Goal: Information Seeking & Learning: Learn about a topic

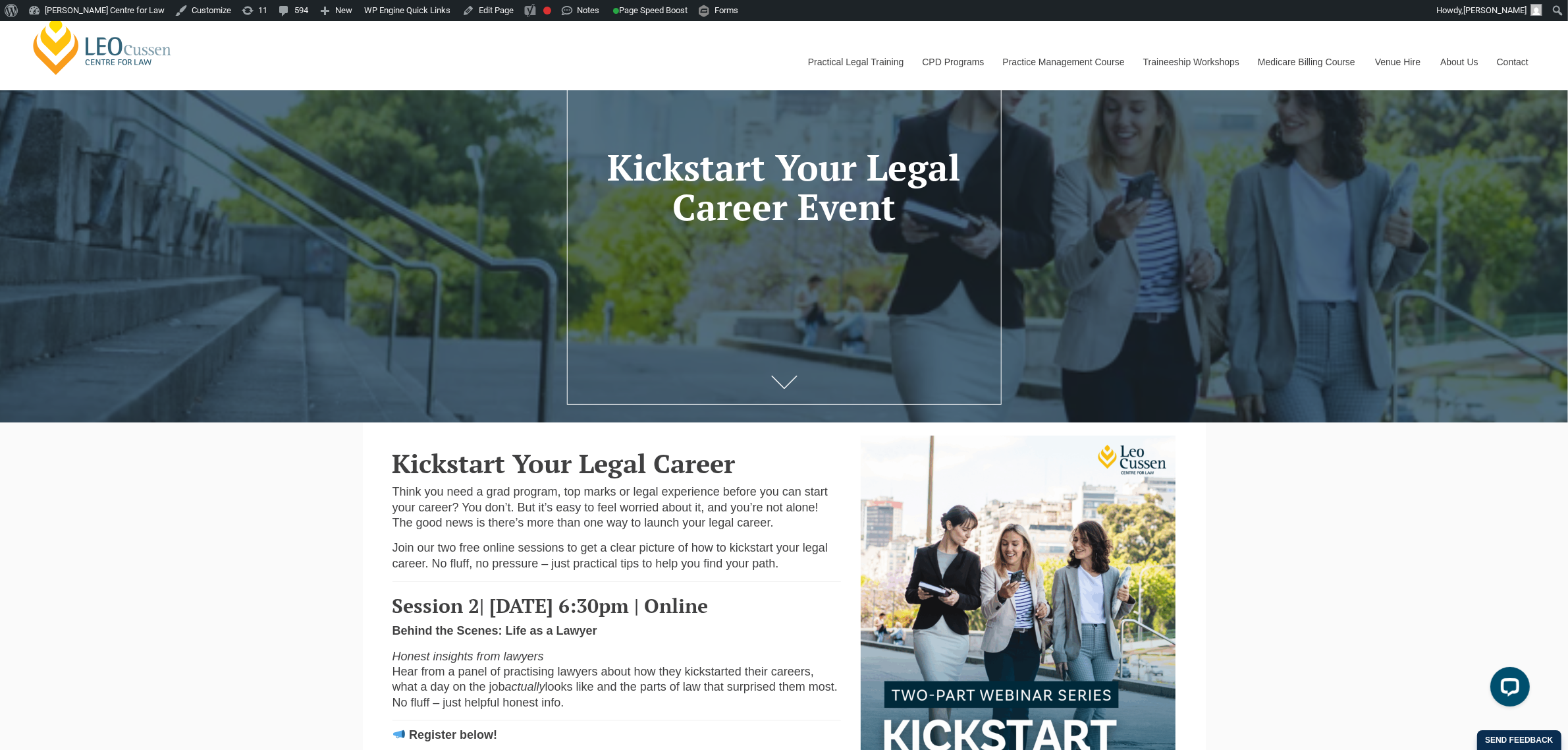
scroll to position [82, 0]
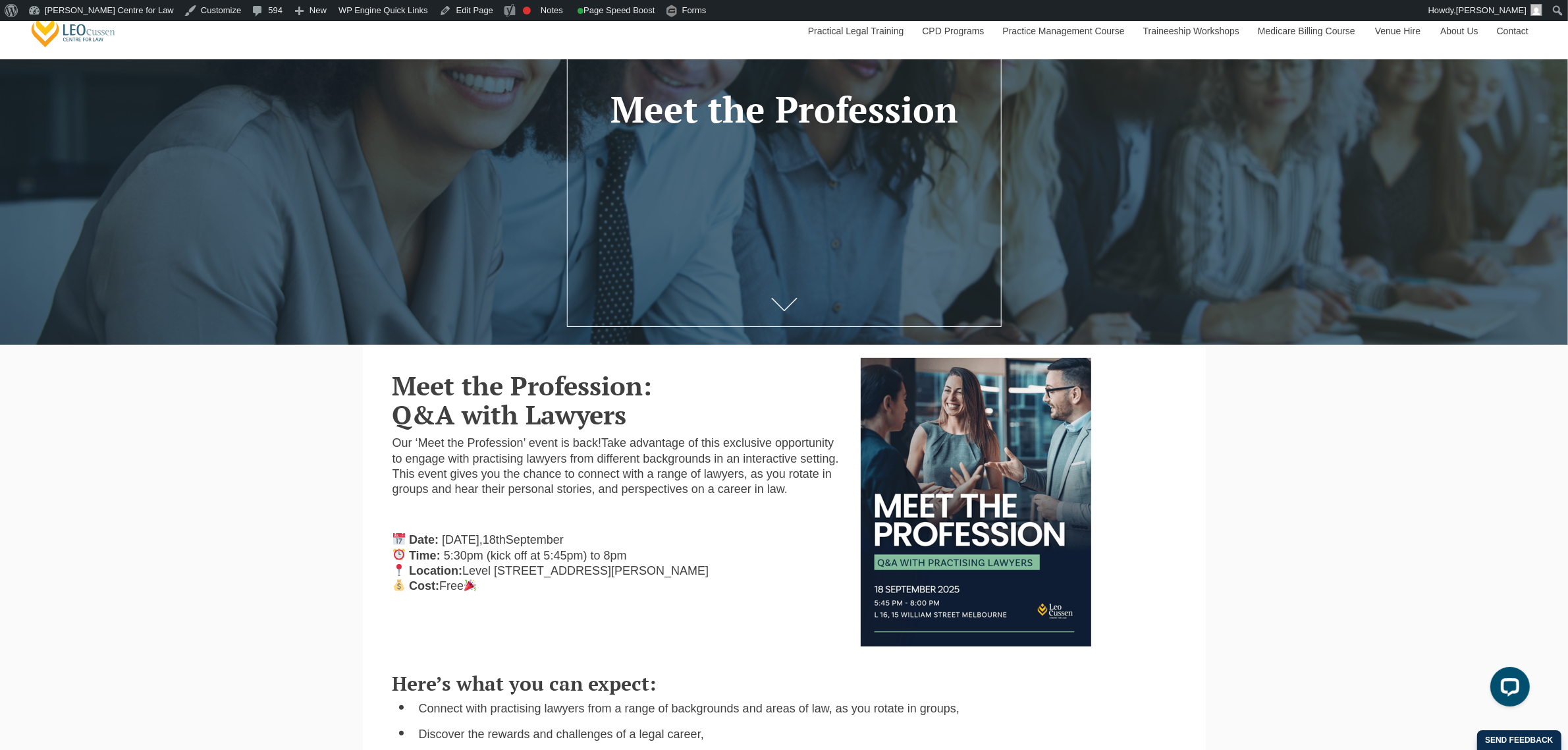
scroll to position [73, 0]
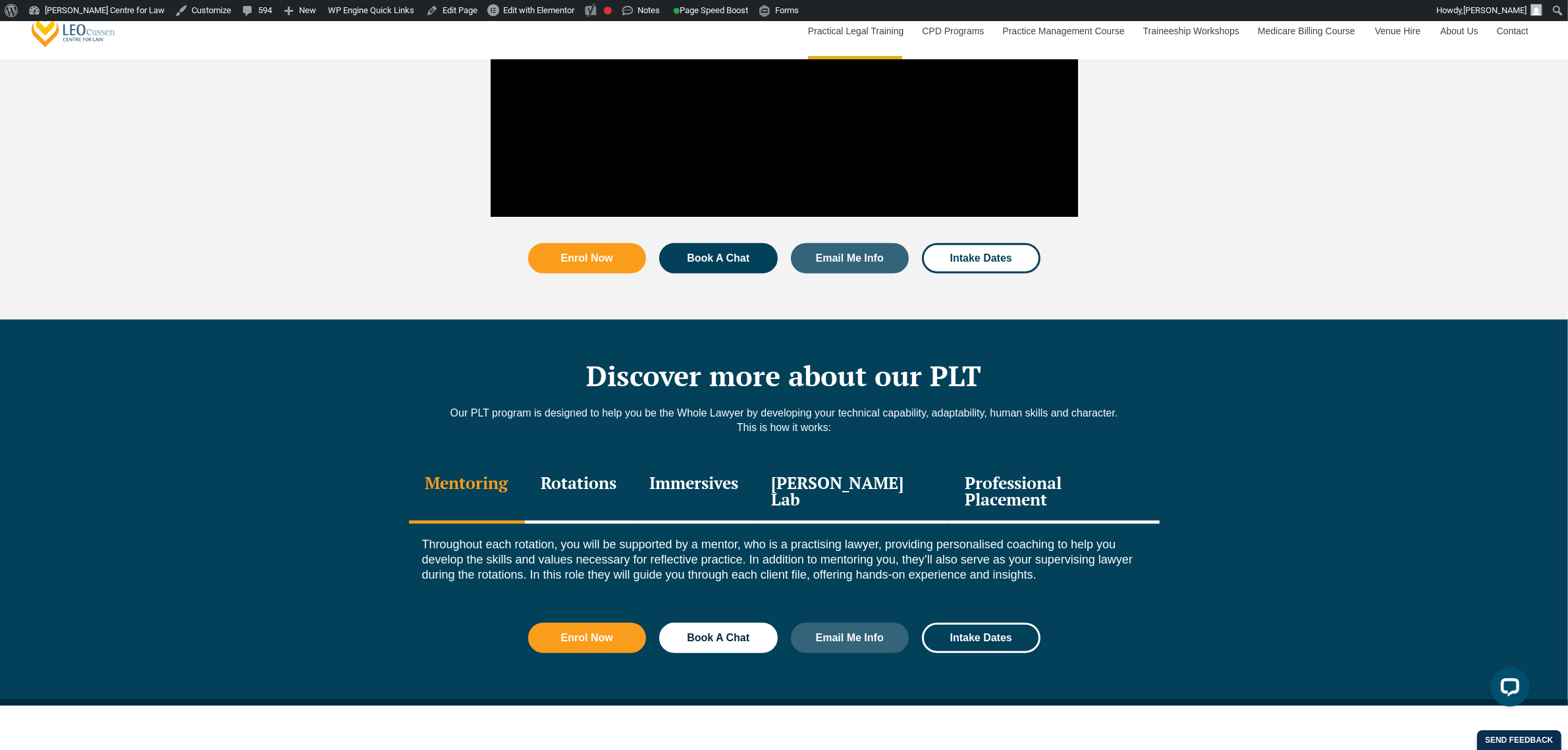
scroll to position [1565, 0]
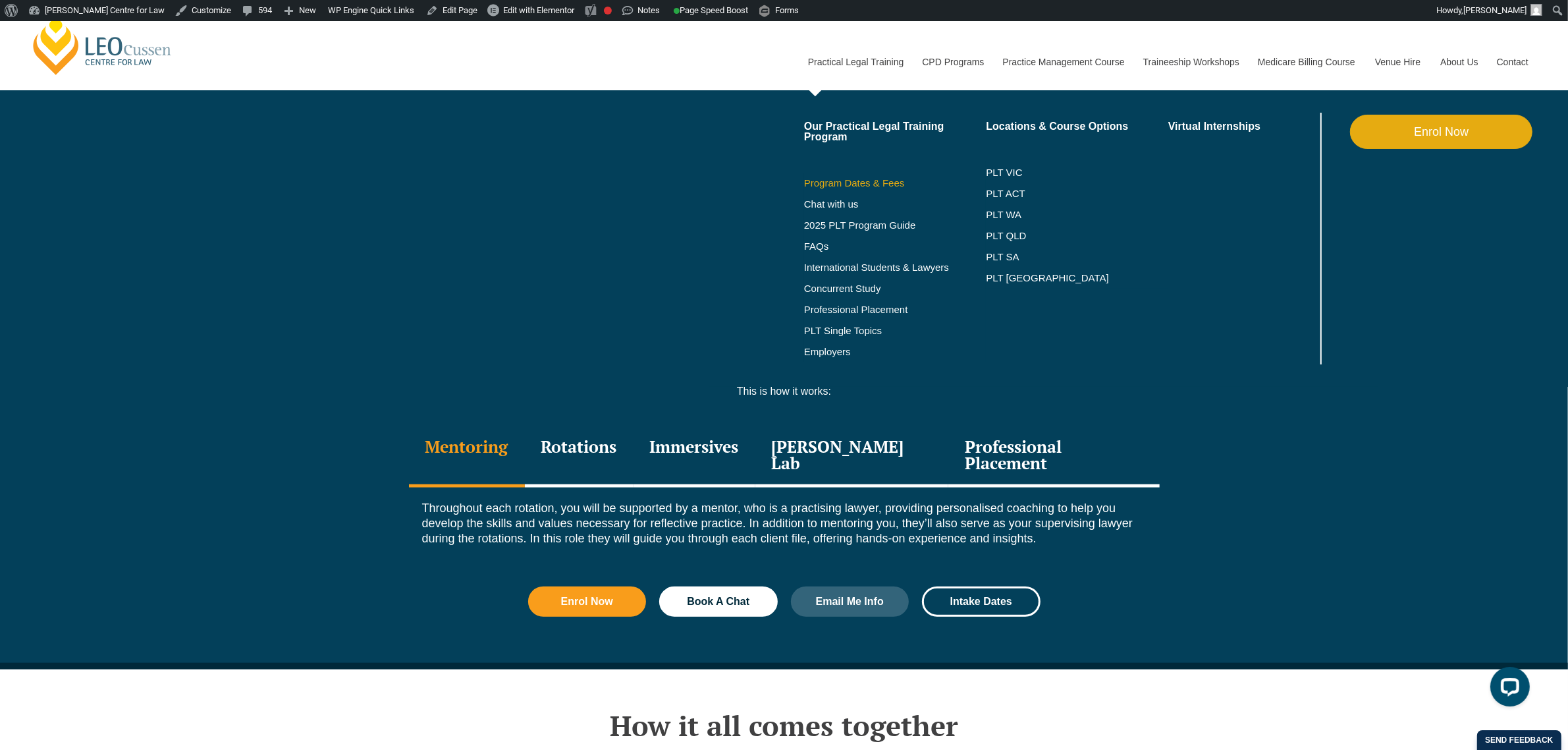
click at [859, 181] on link "Program Dates & Fees" at bounding box center [895, 183] width 183 height 11
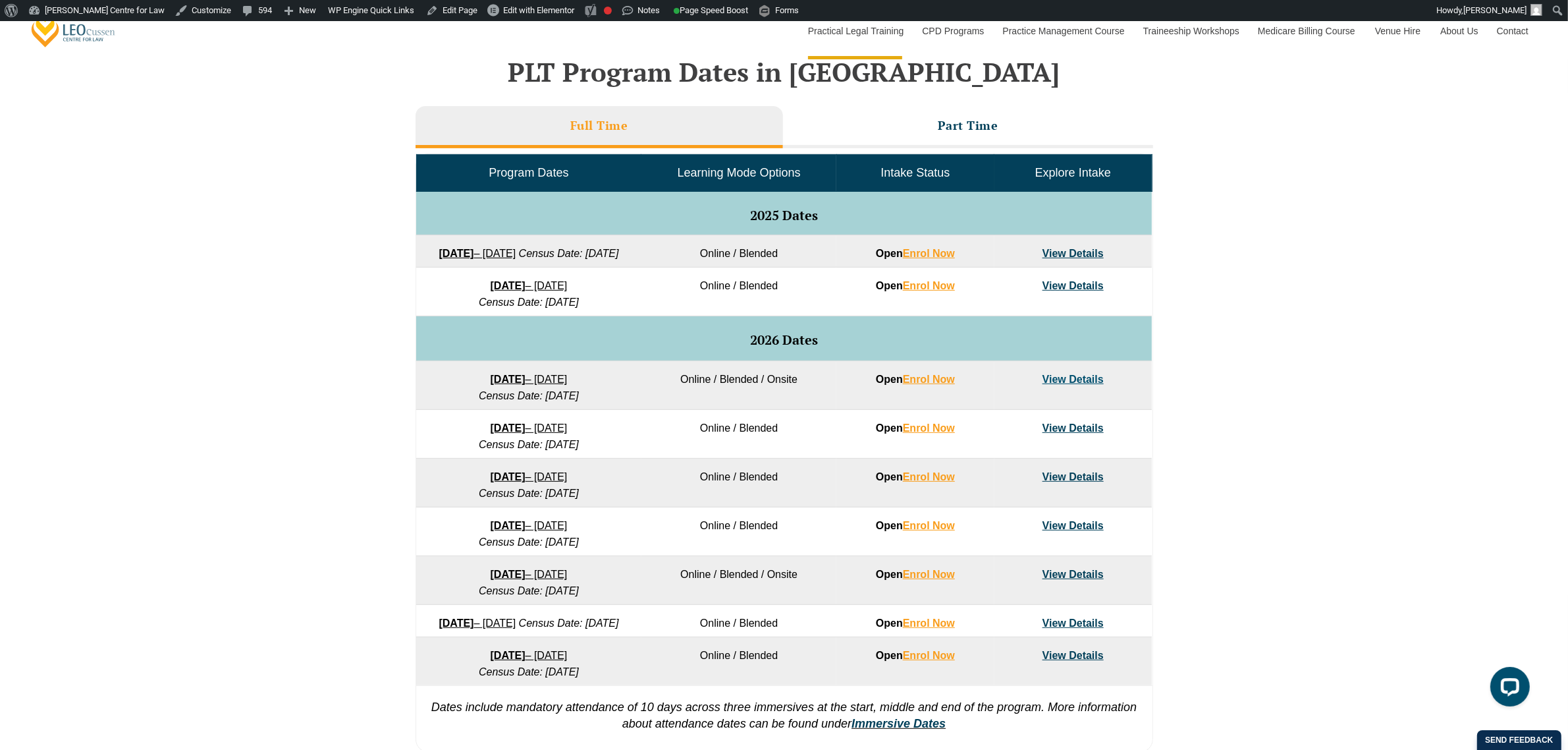
scroll to position [577, 0]
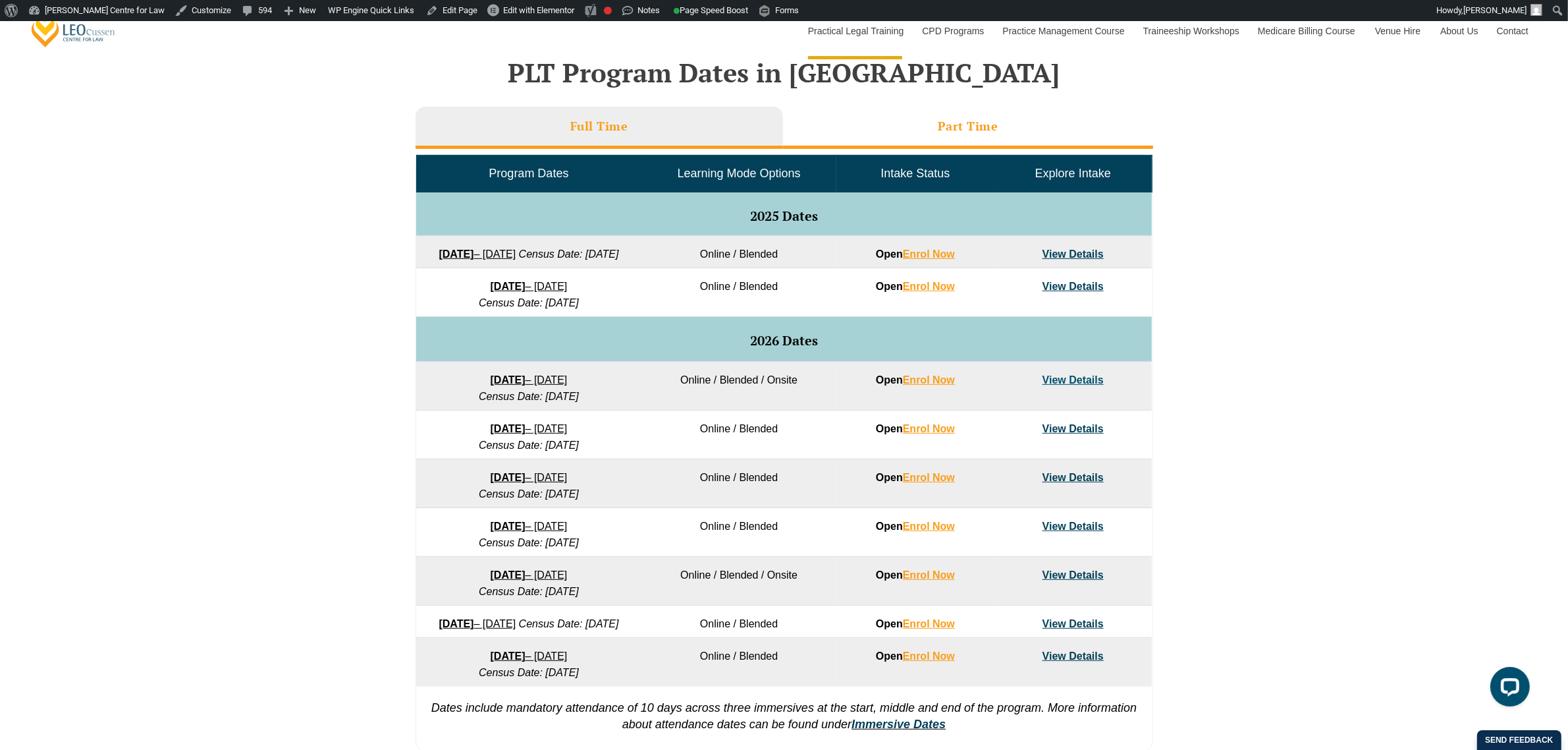
click at [900, 124] on li "Part Time" at bounding box center [968, 127] width 370 height 42
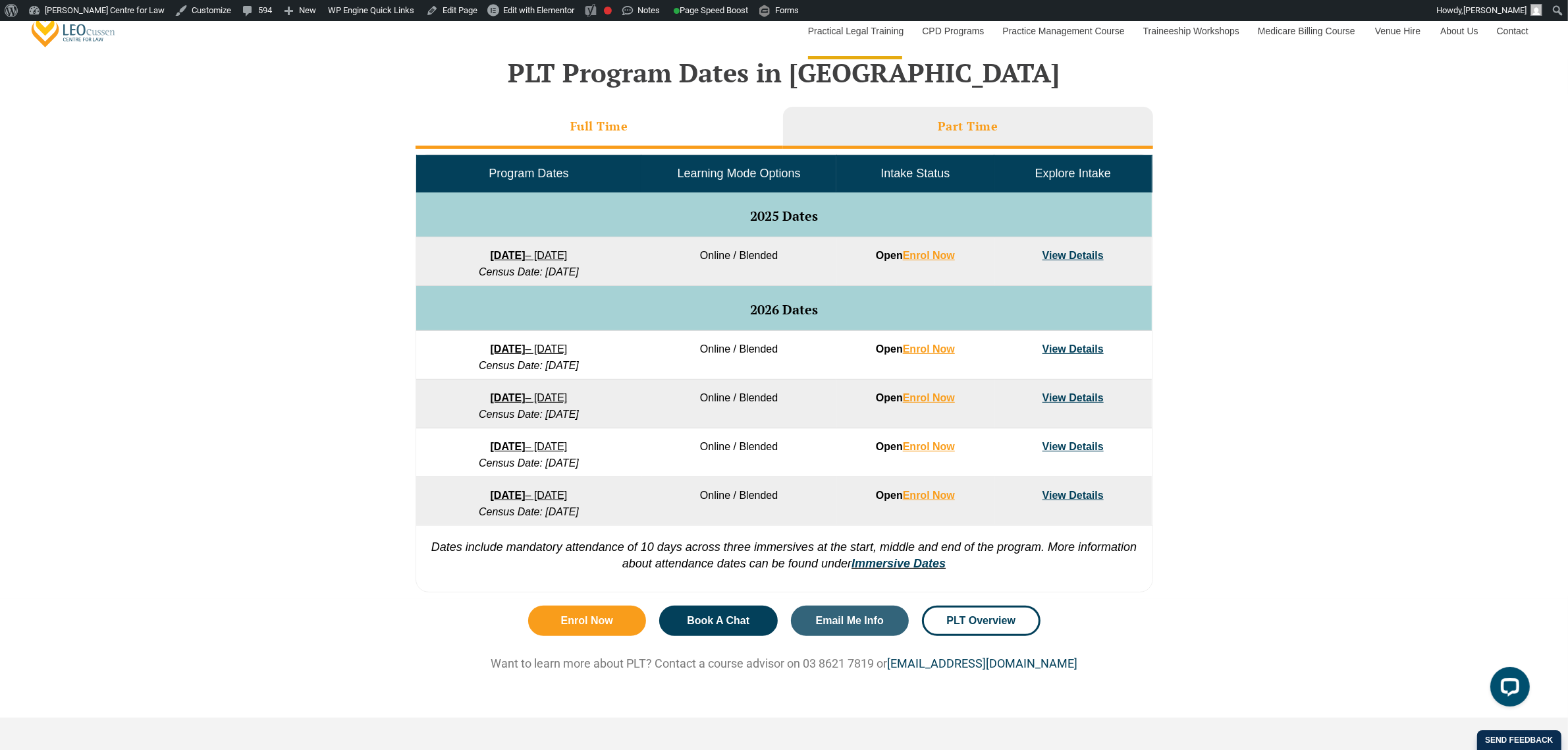
click at [642, 126] on li "Full Time" at bounding box center [599, 127] width 368 height 42
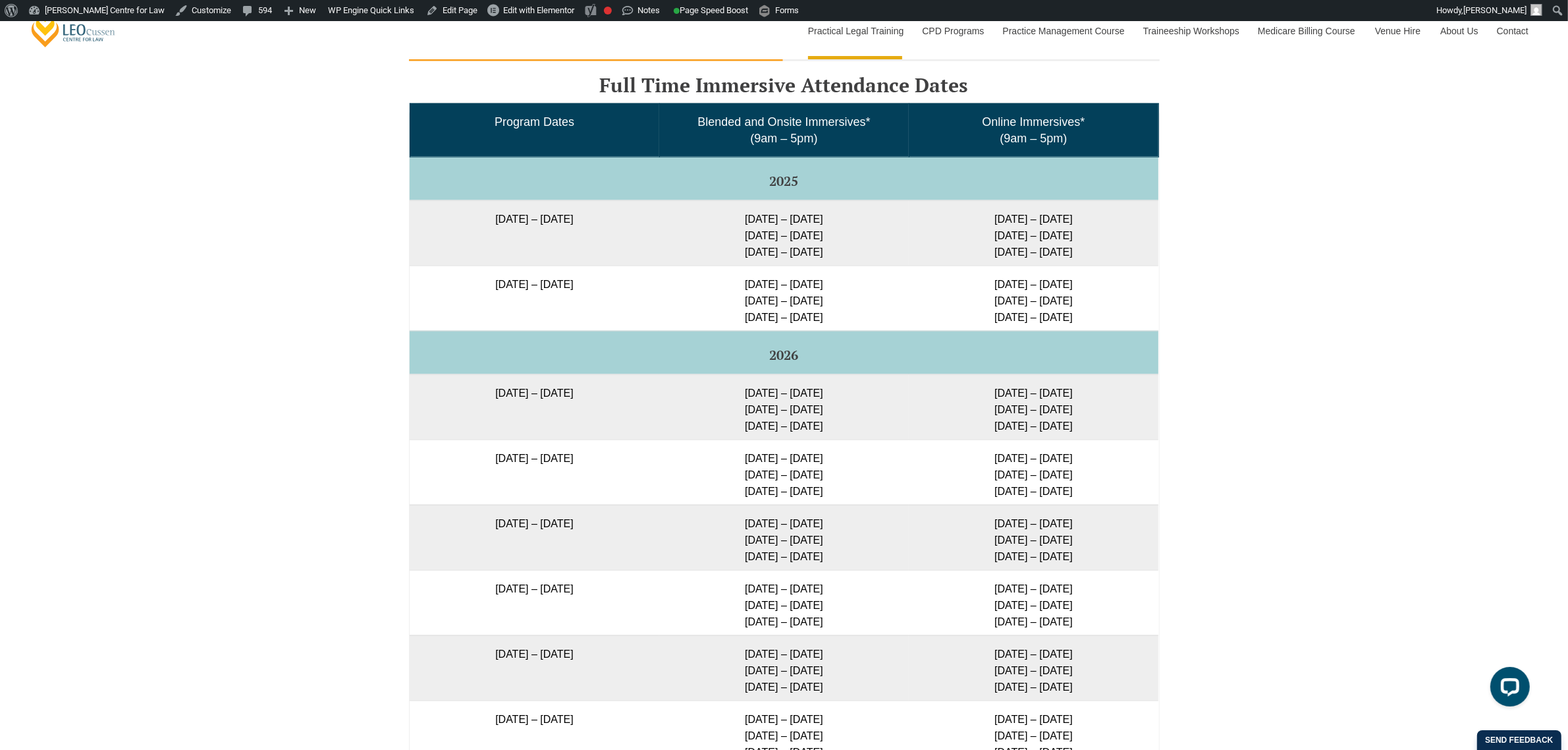
scroll to position [2143, 0]
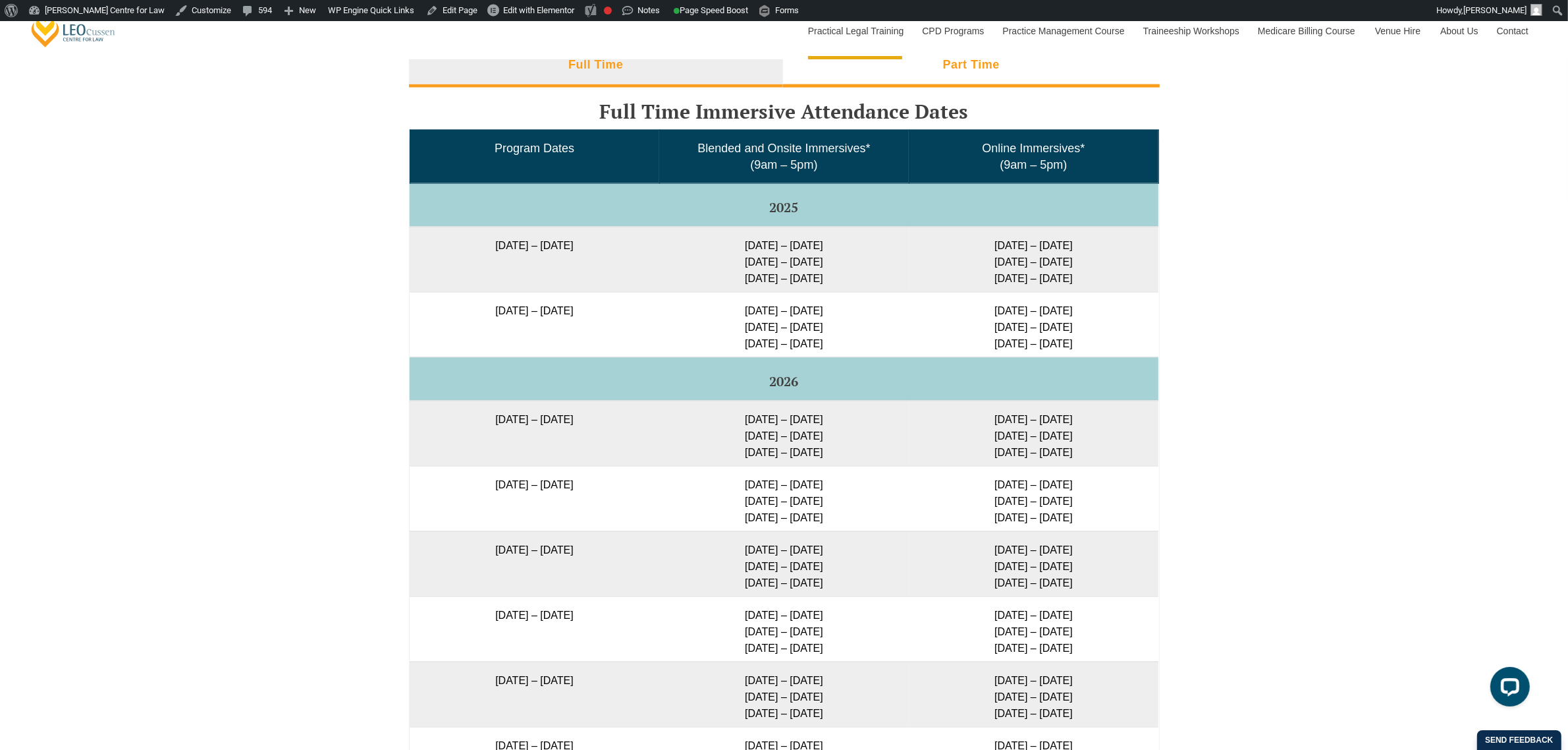
click at [962, 73] on h3 "Part Time" at bounding box center [971, 65] width 56 height 15
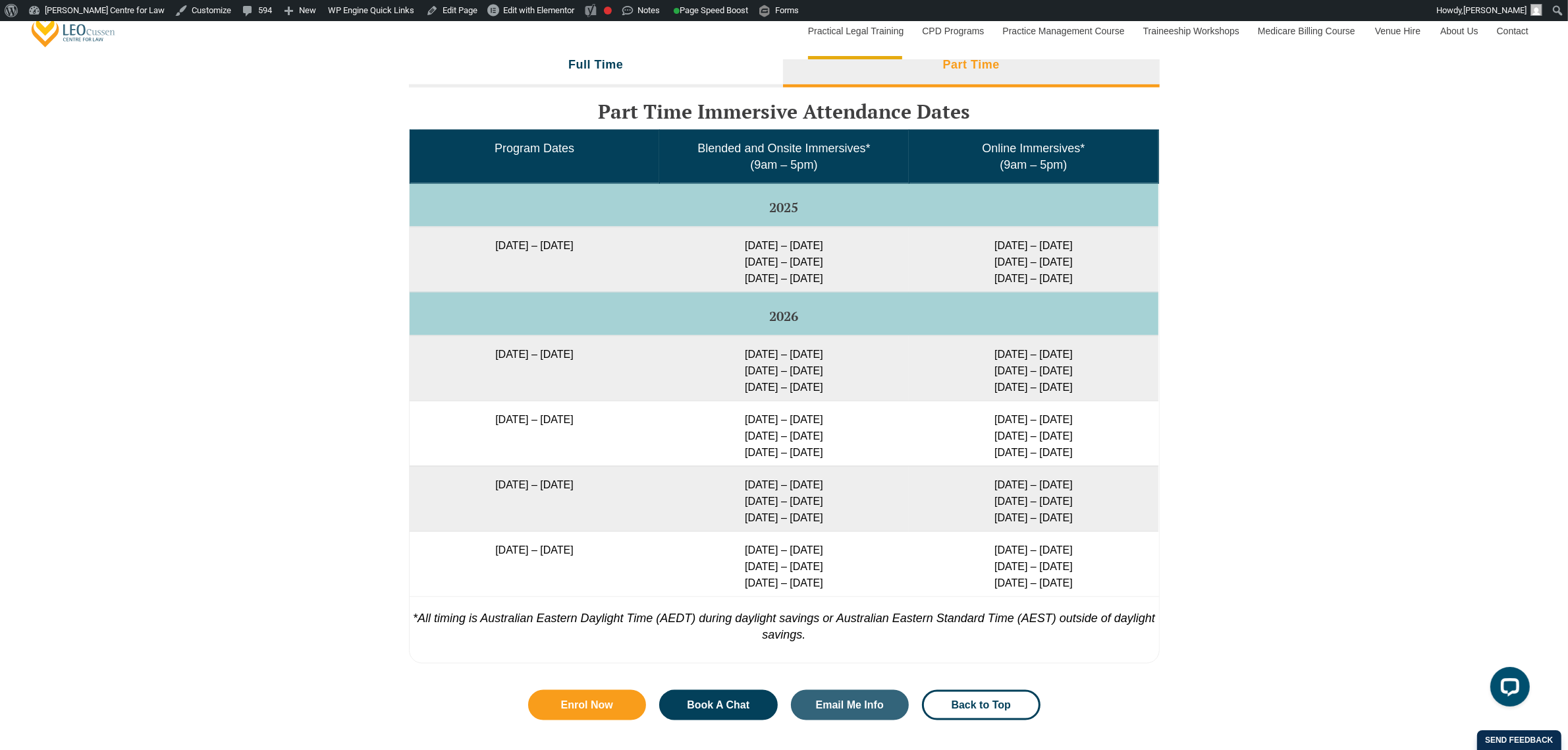
click at [705, 284] on td "22 – 25 Sep 2025 27 – 29 Jan 2026 7 – 9 Apr 2026" at bounding box center [784, 260] width 250 height 65
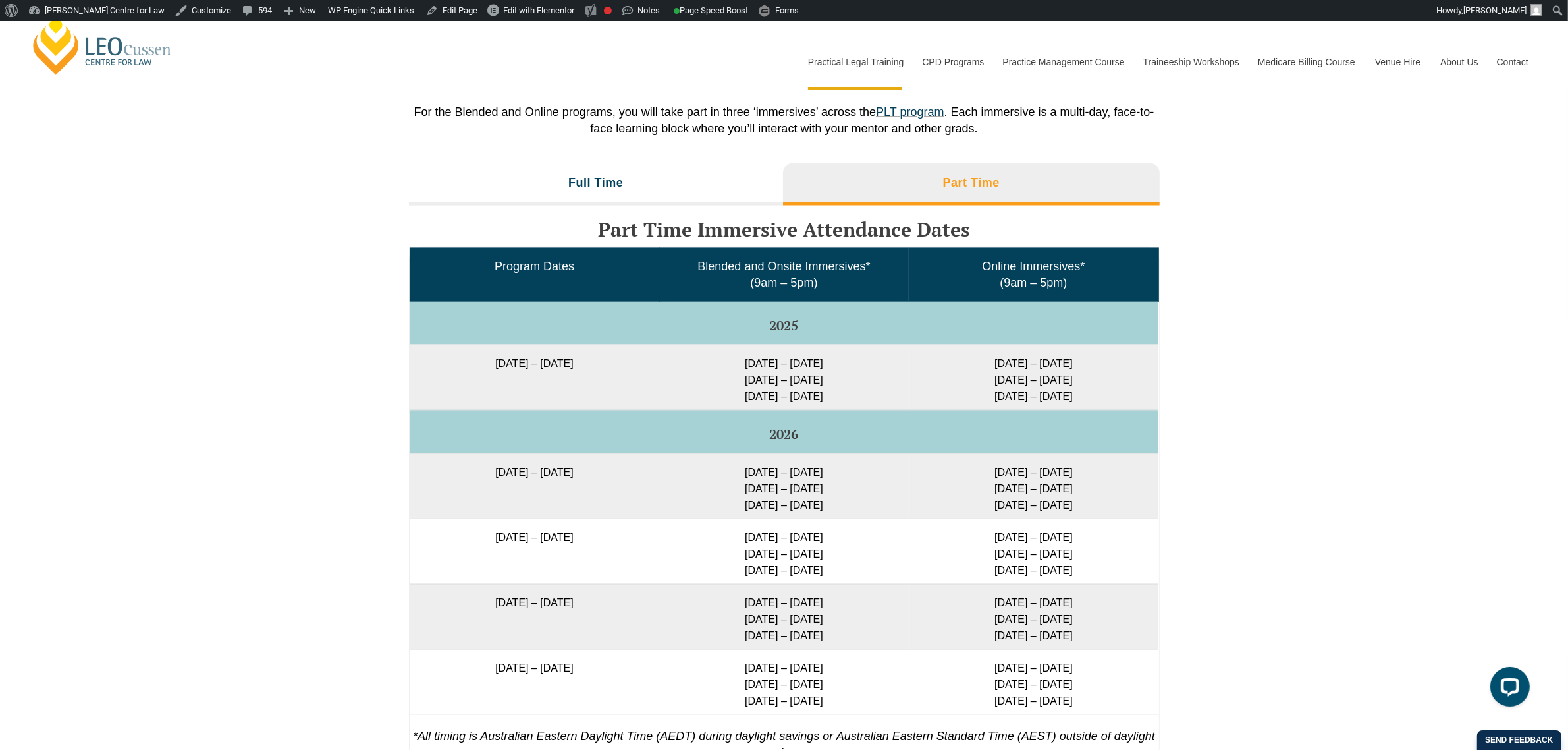
scroll to position [1977, 0]
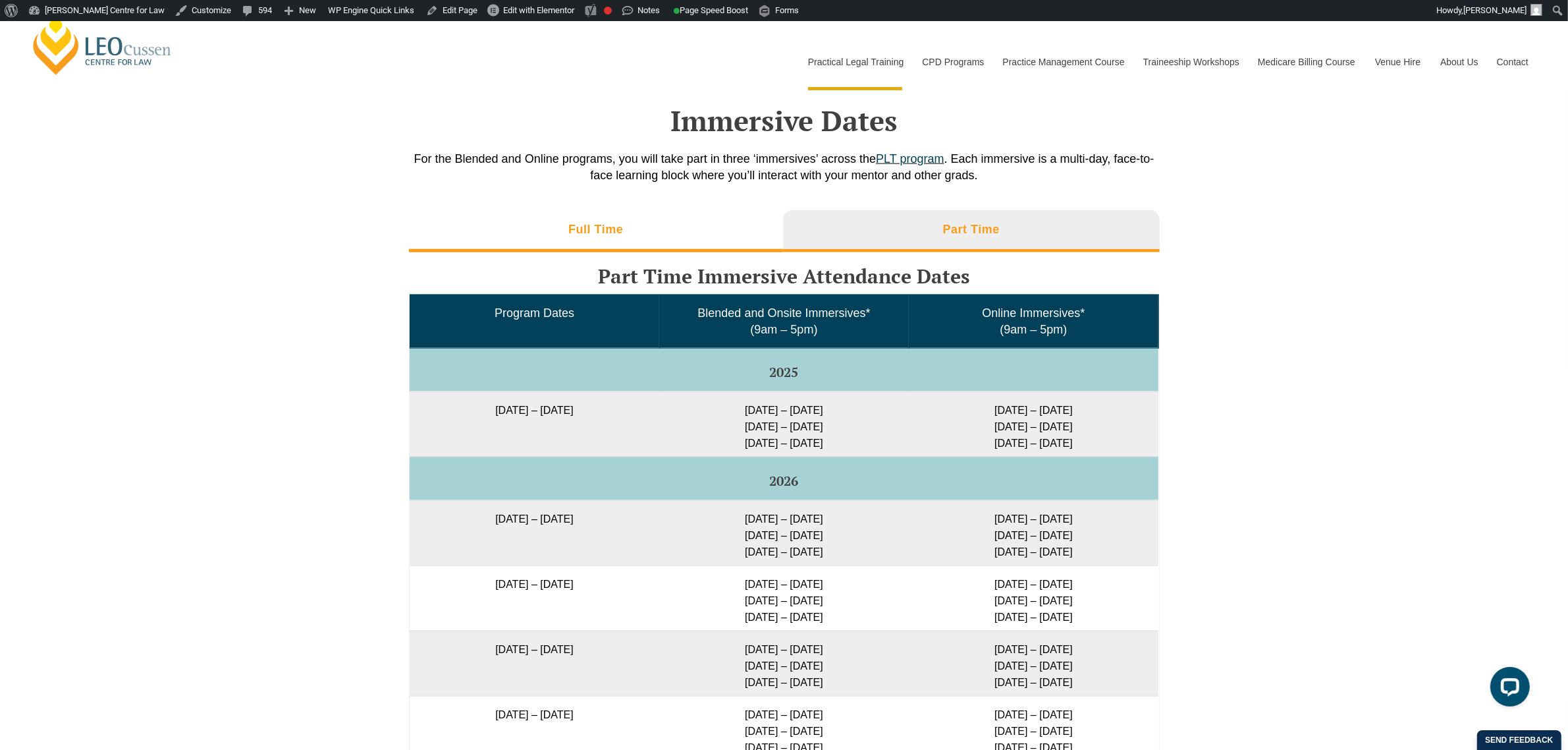
click at [592, 239] on li "Full Time" at bounding box center [596, 232] width 375 height 42
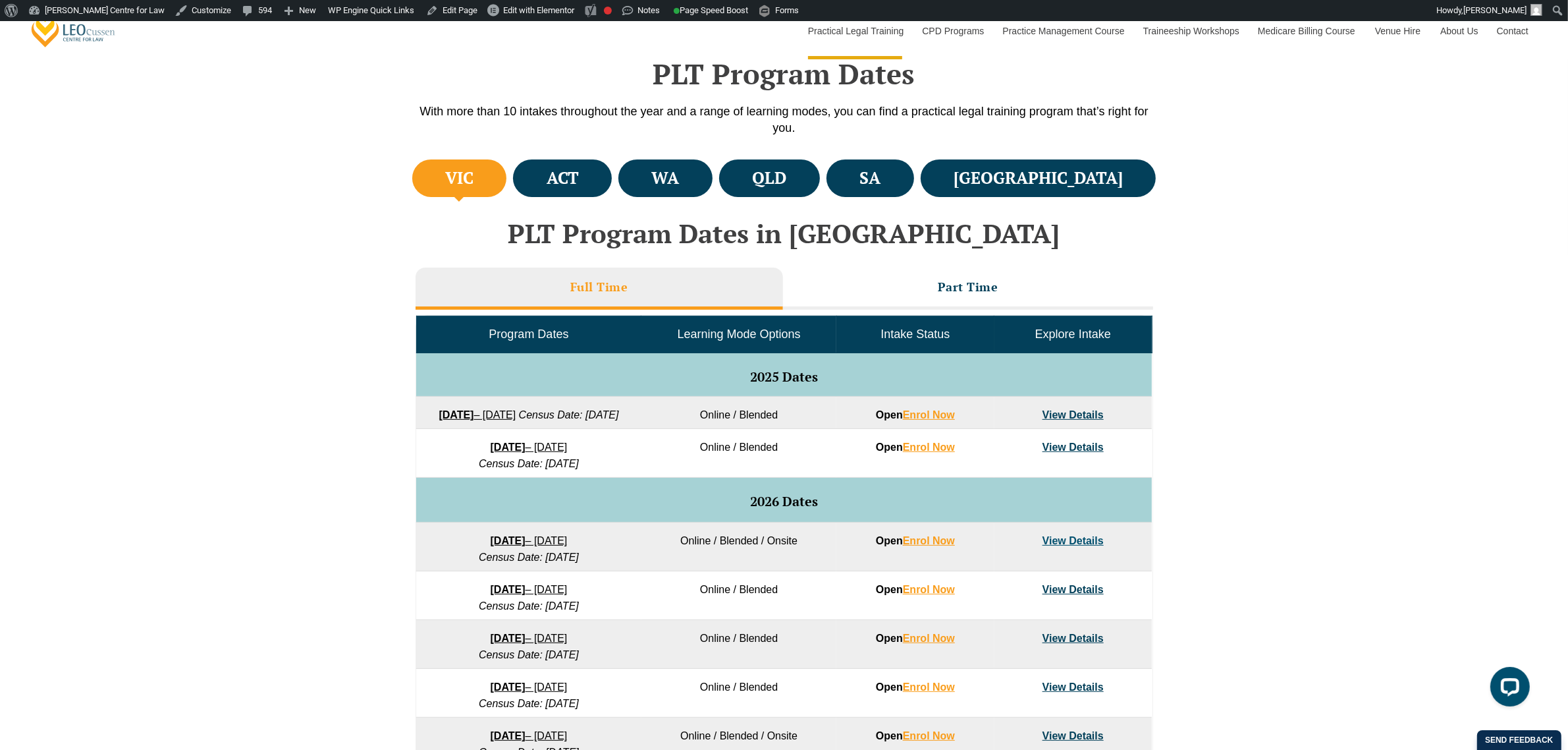
scroll to position [412, 0]
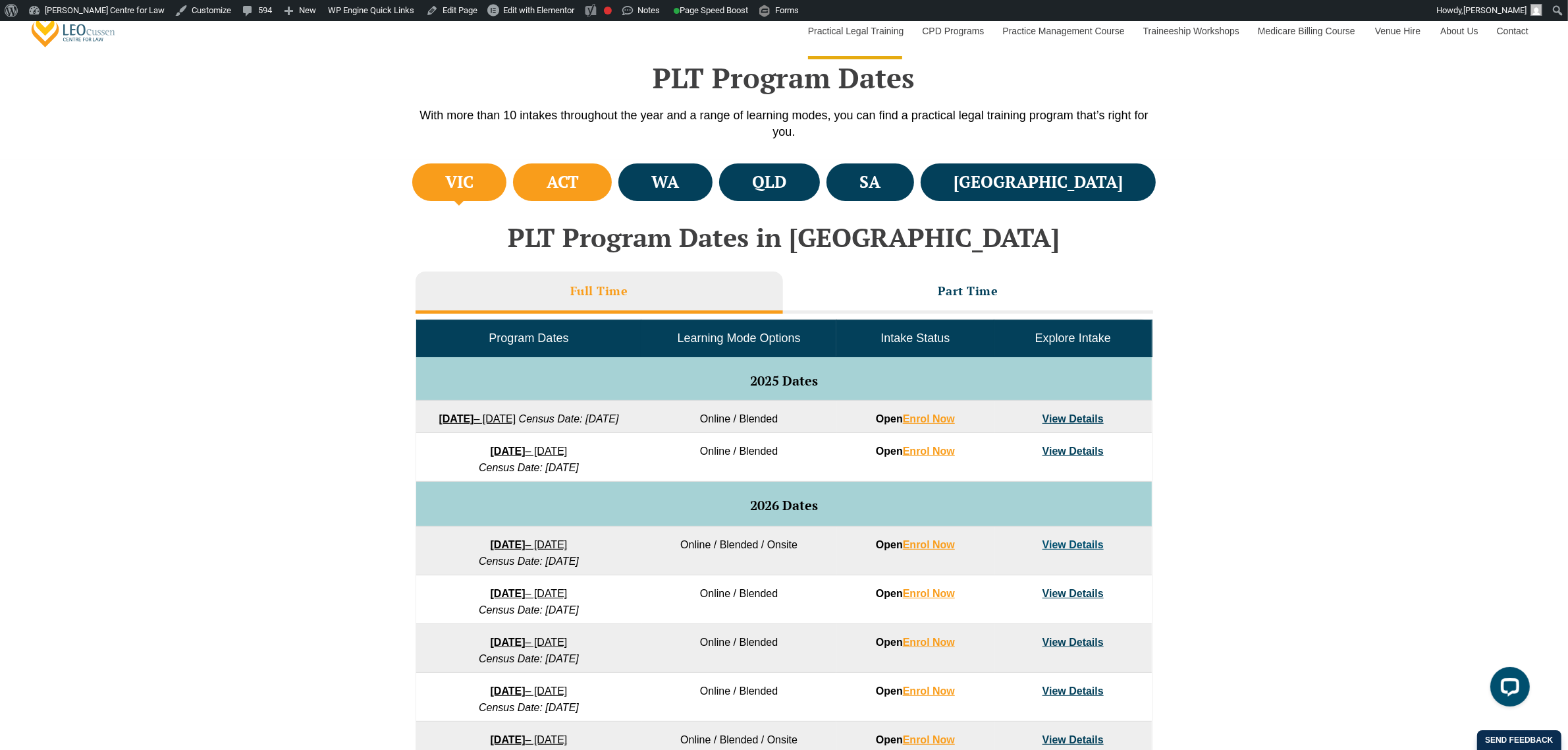
click at [612, 190] on li "ACT" at bounding box center [562, 182] width 99 height 37
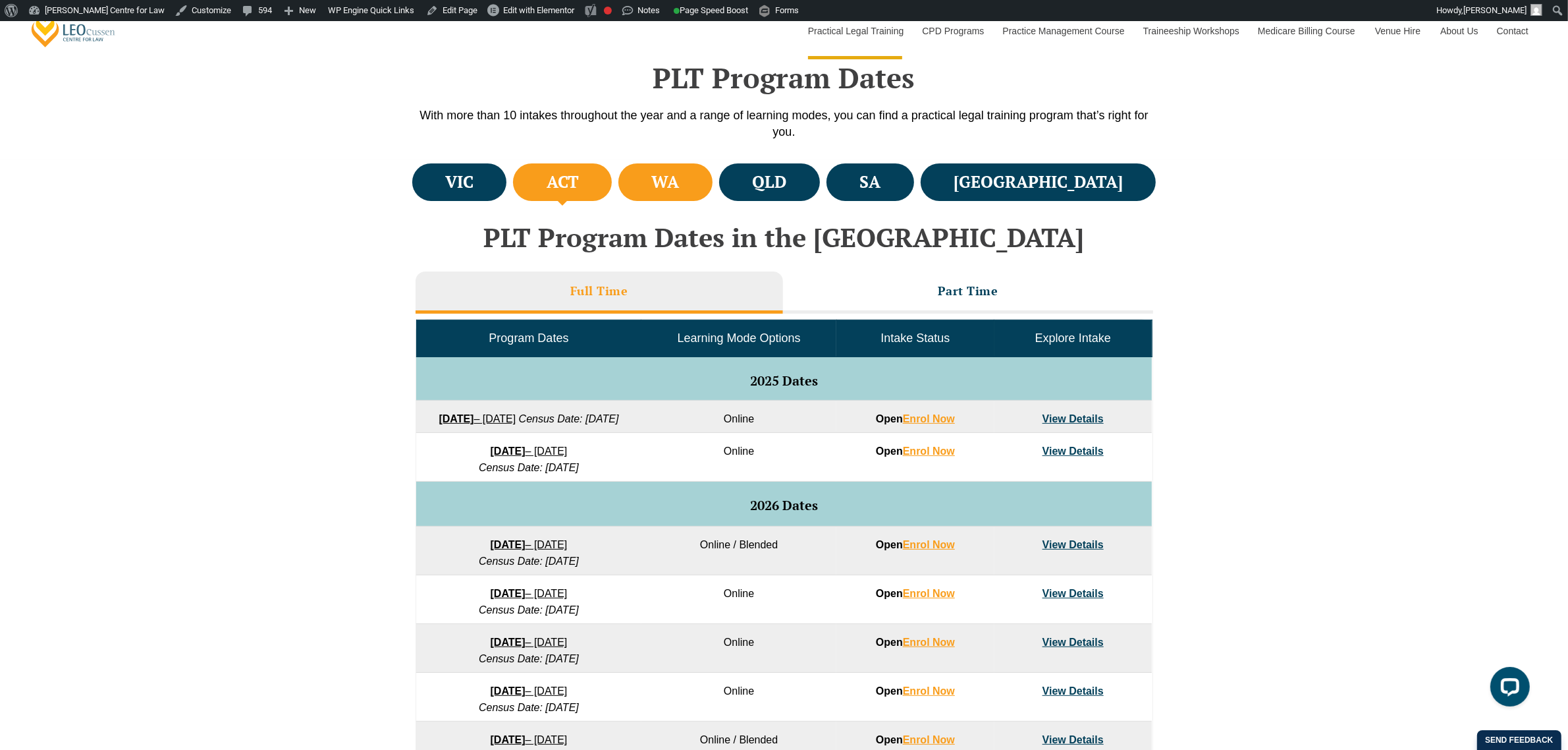
click at [680, 192] on h4 "WA" at bounding box center [665, 182] width 28 height 22
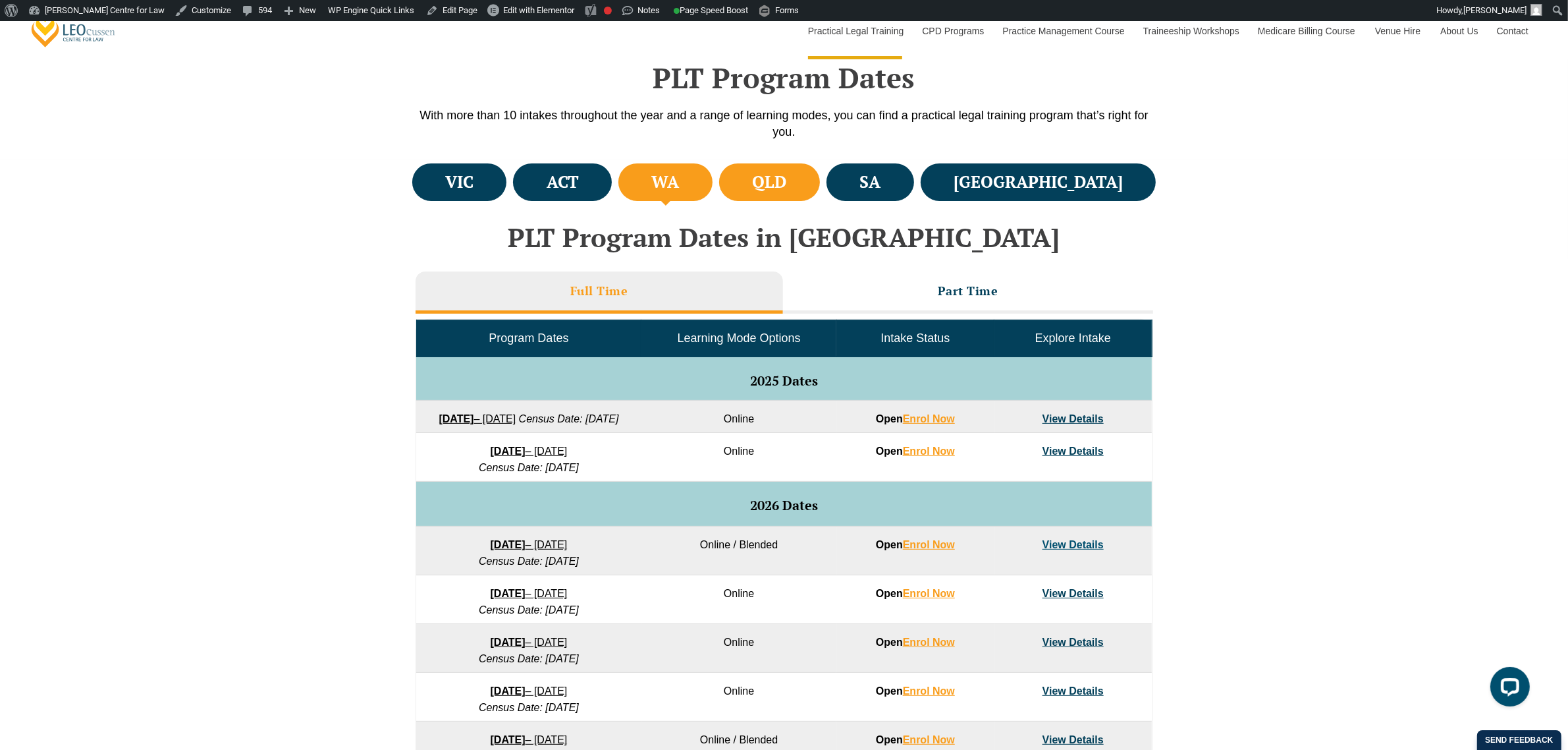
click at [807, 189] on li "QLD" at bounding box center [769, 182] width 101 height 37
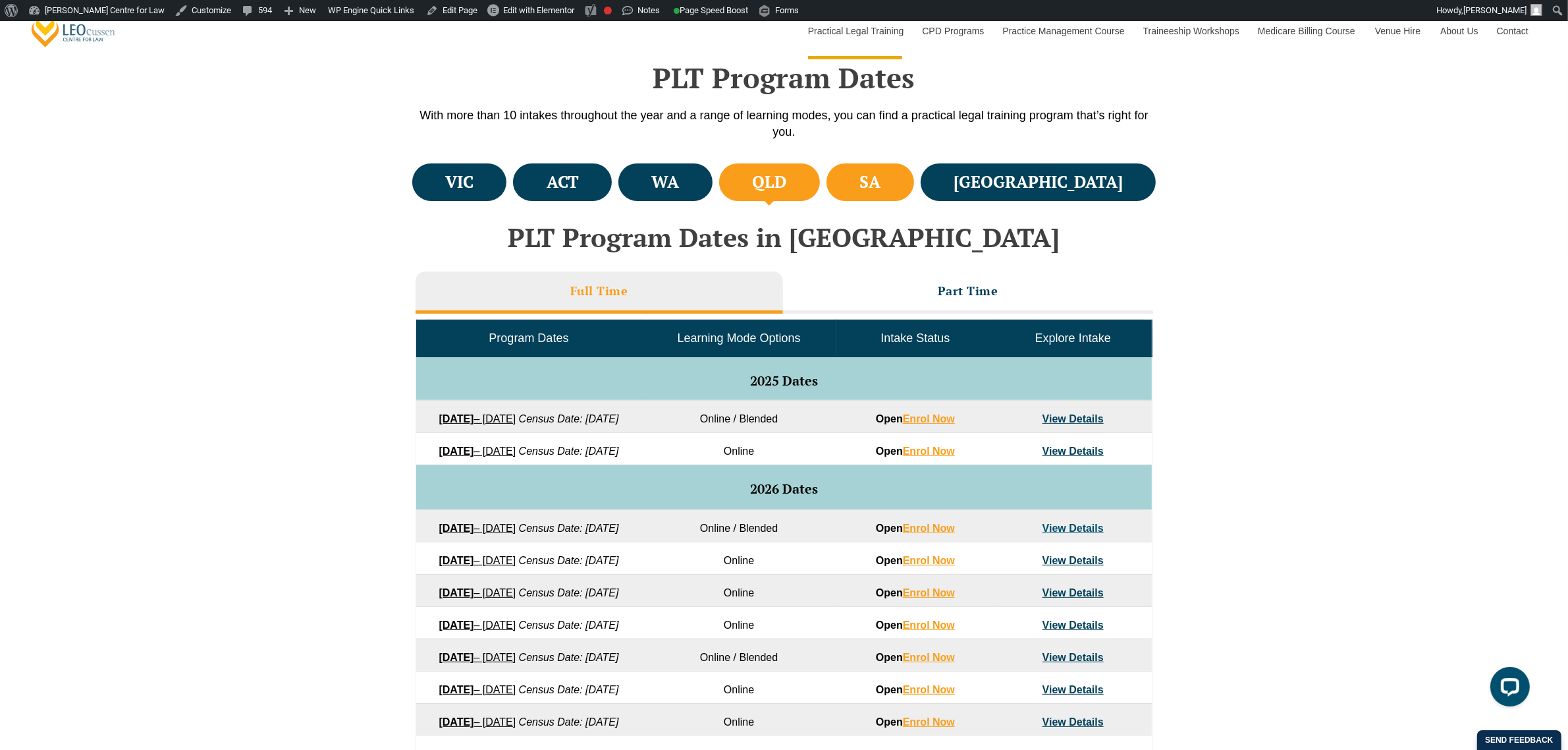
click at [914, 187] on li "SA" at bounding box center [871, 182] width 88 height 37
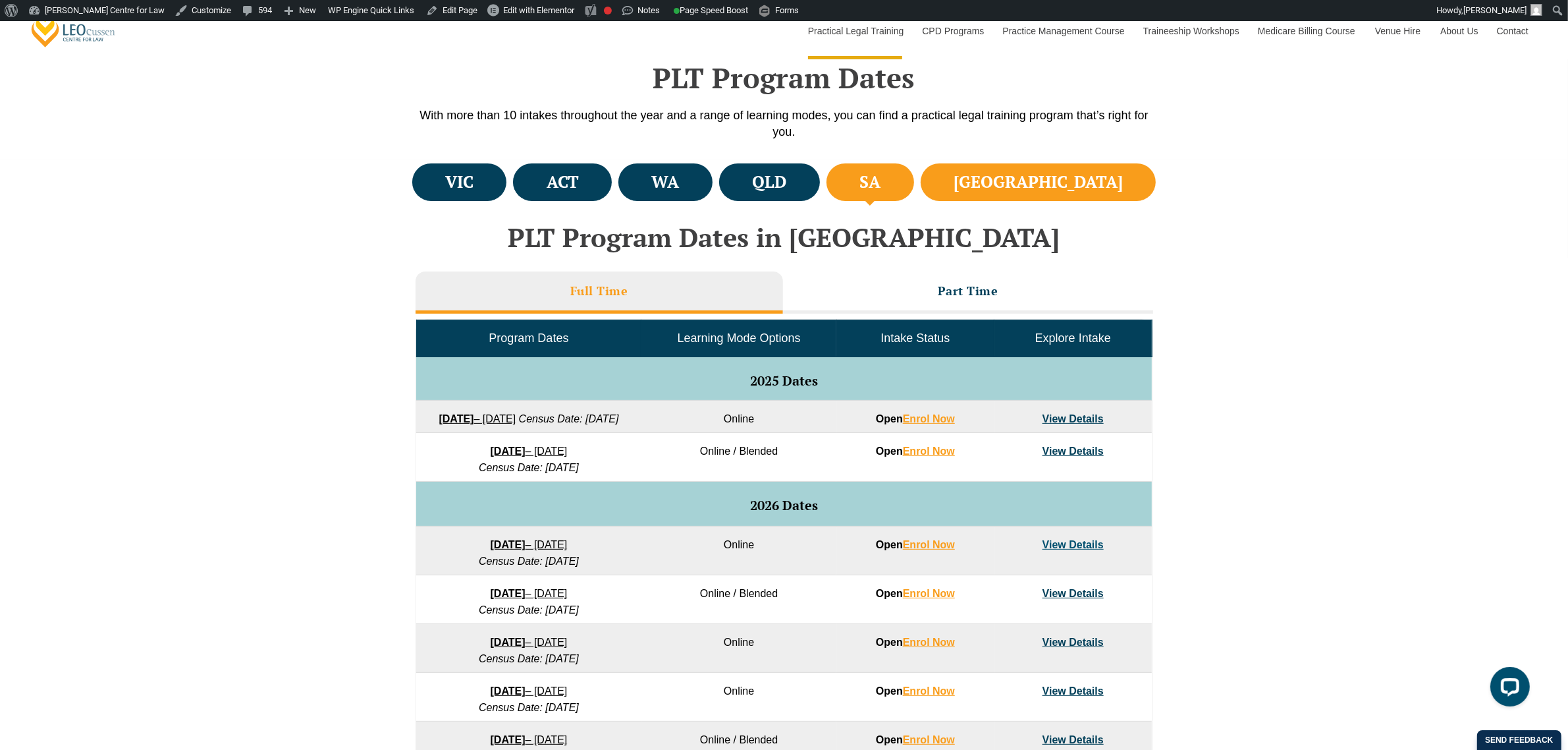
click at [1082, 179] on h4 "[GEOGRAPHIC_DATA]" at bounding box center [1038, 182] width 169 height 22
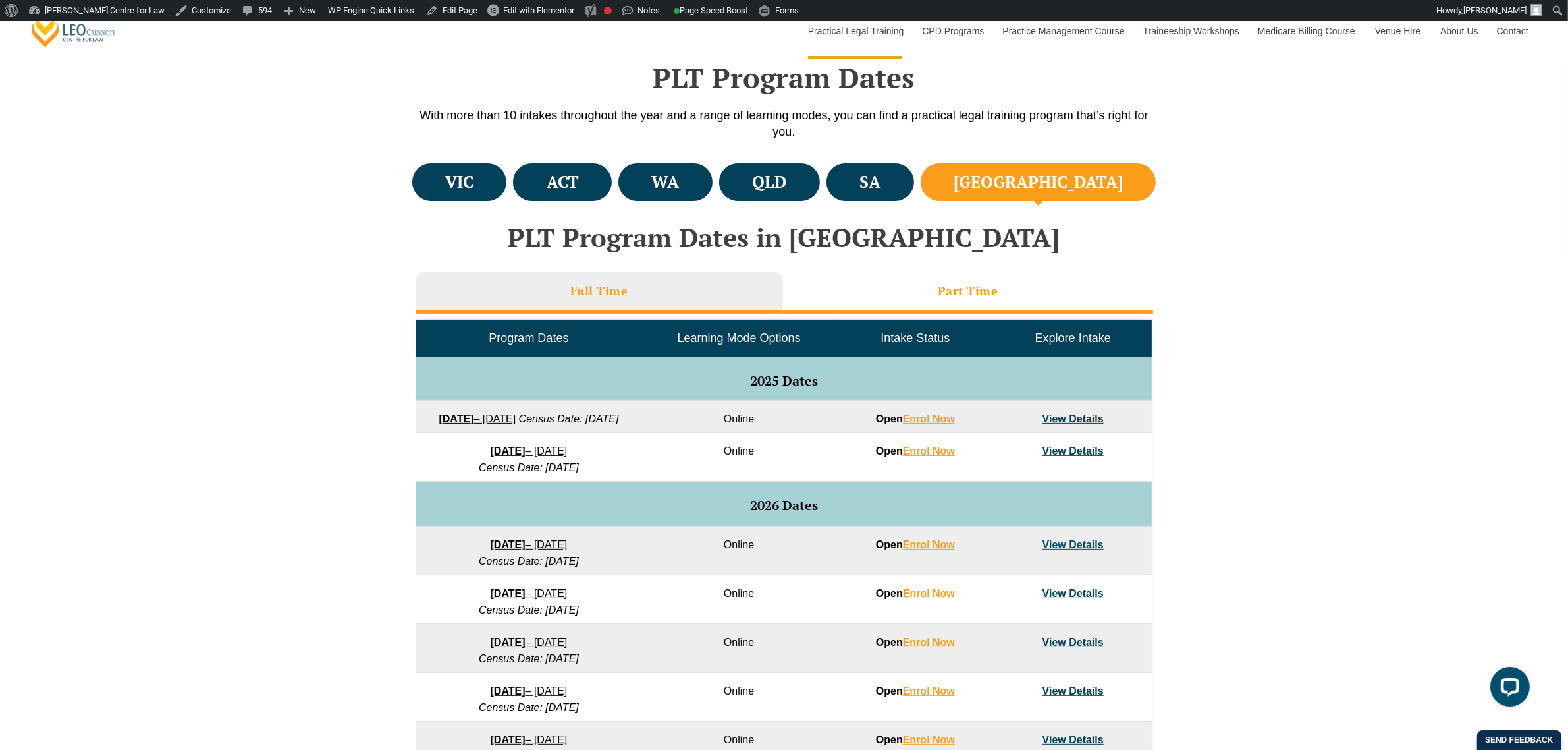
click at [973, 285] on h3 "Part Time" at bounding box center [968, 291] width 60 height 15
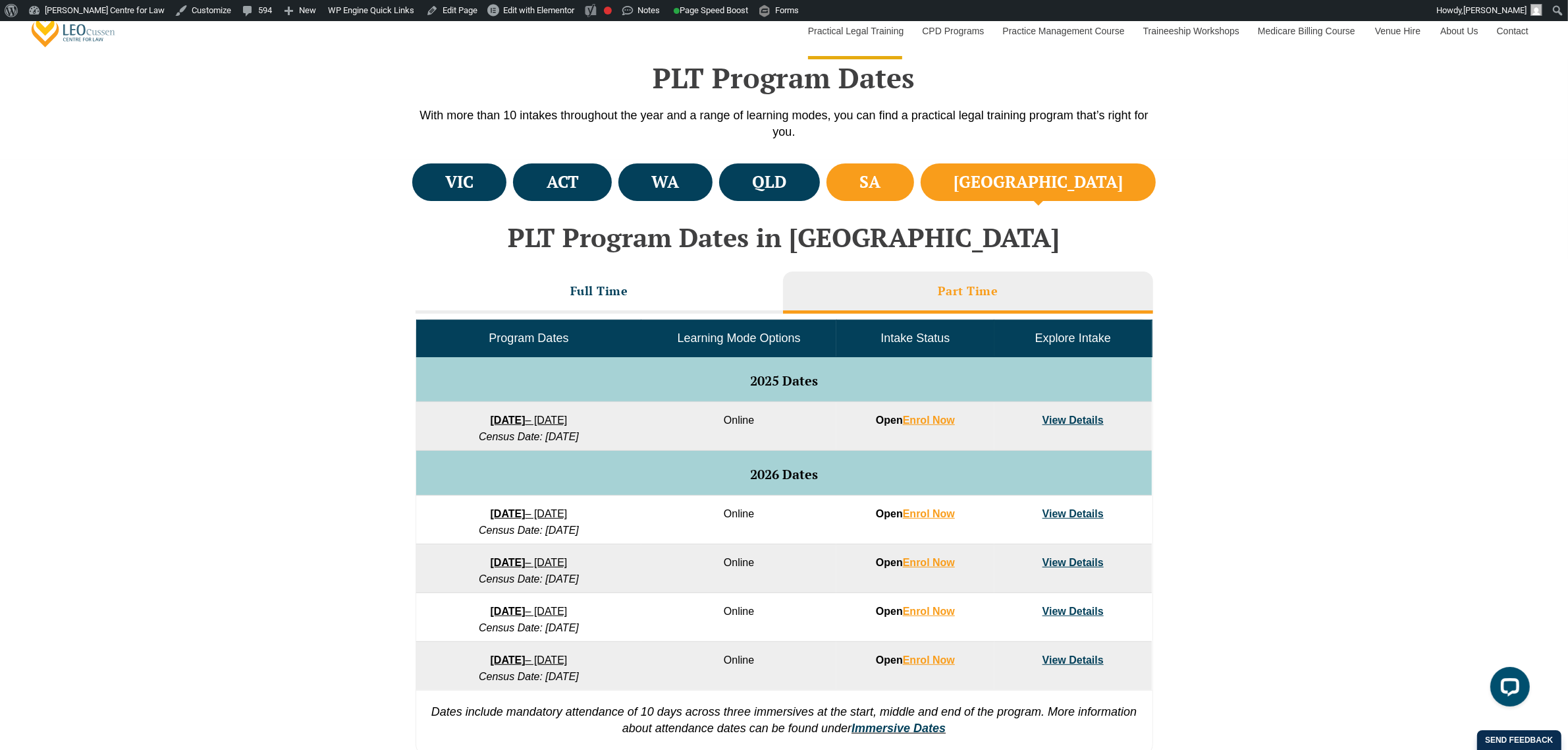
click at [914, 196] on li "SA" at bounding box center [871, 182] width 88 height 37
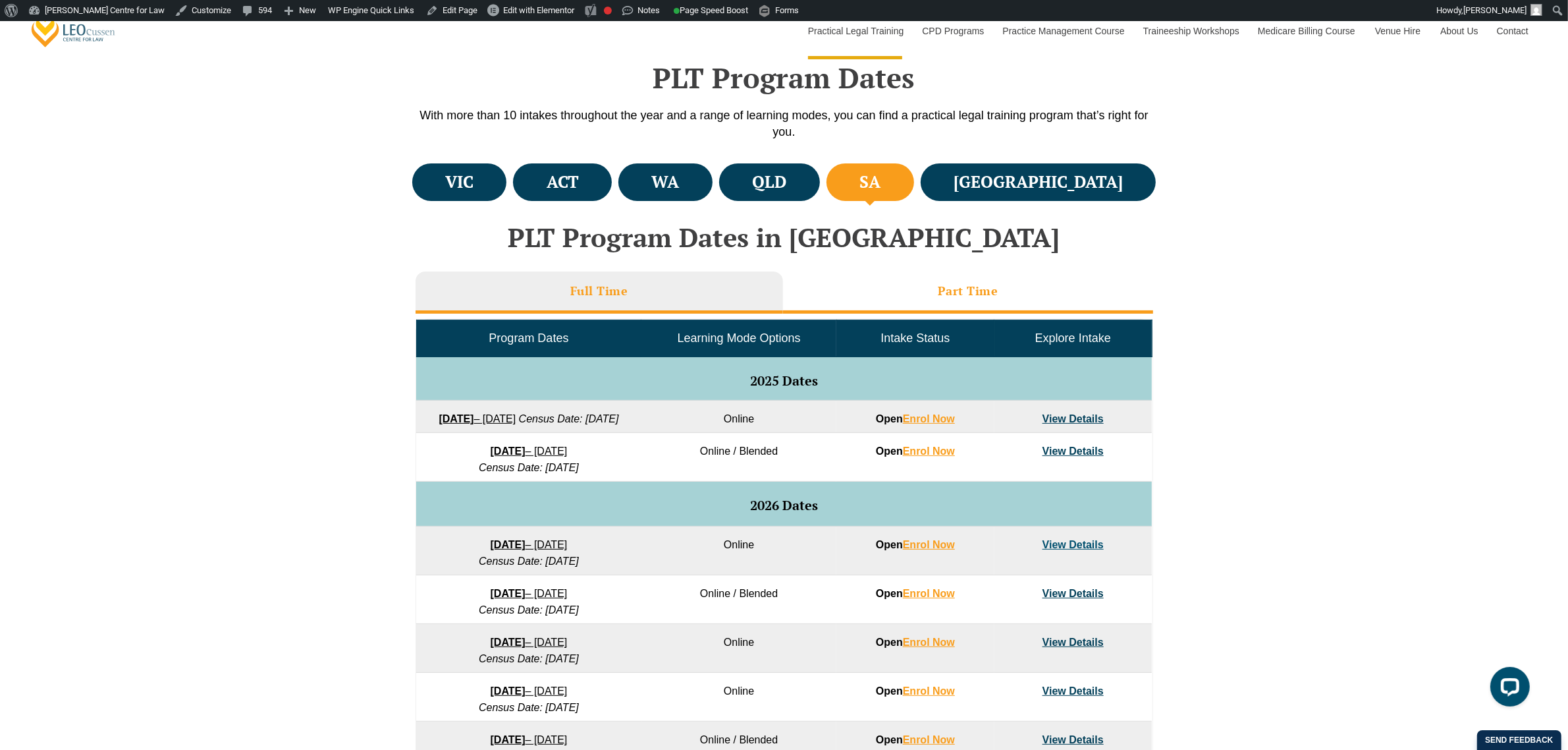
click at [871, 297] on li "Part Time" at bounding box center [968, 293] width 370 height 42
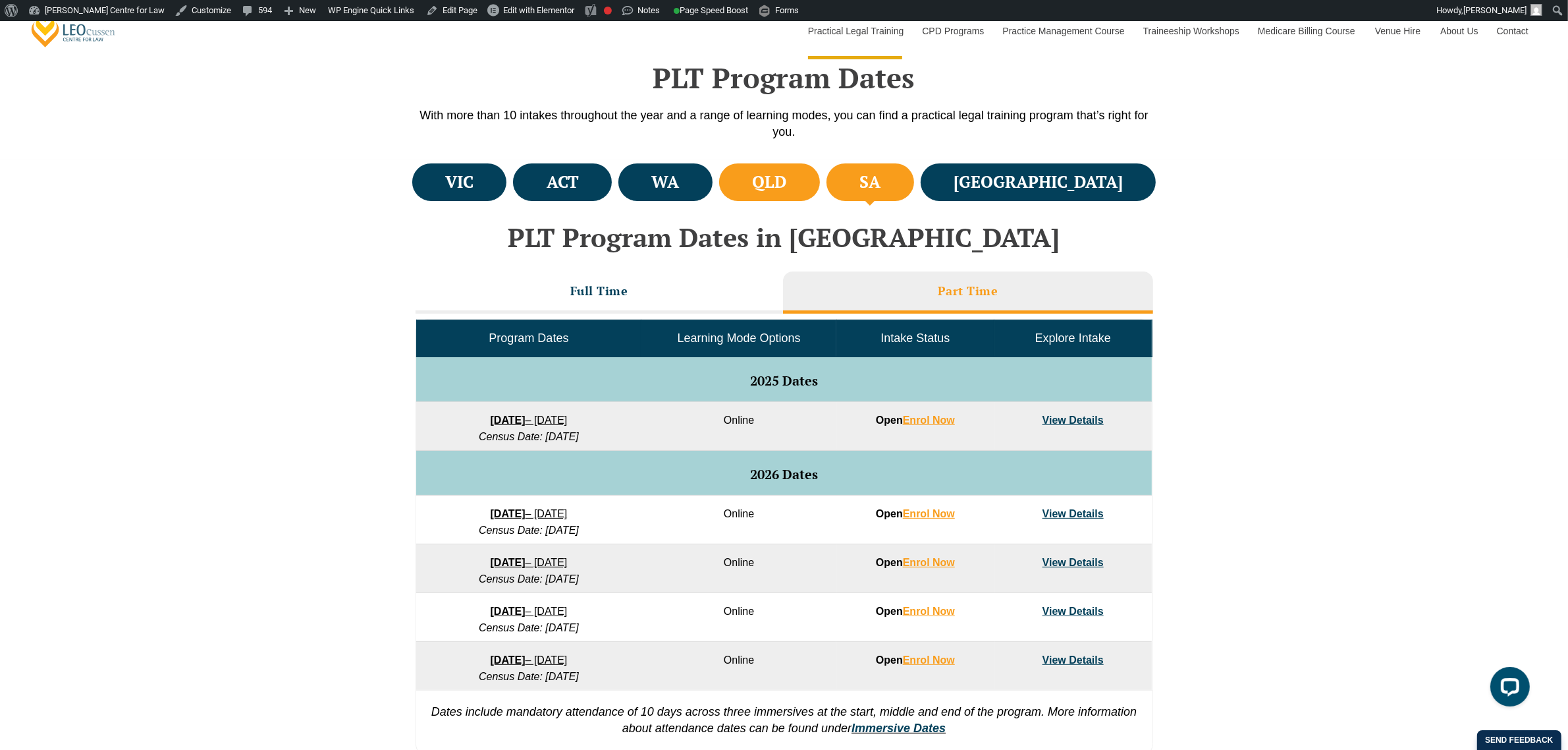
click at [787, 178] on h4 "QLD" at bounding box center [770, 182] width 34 height 22
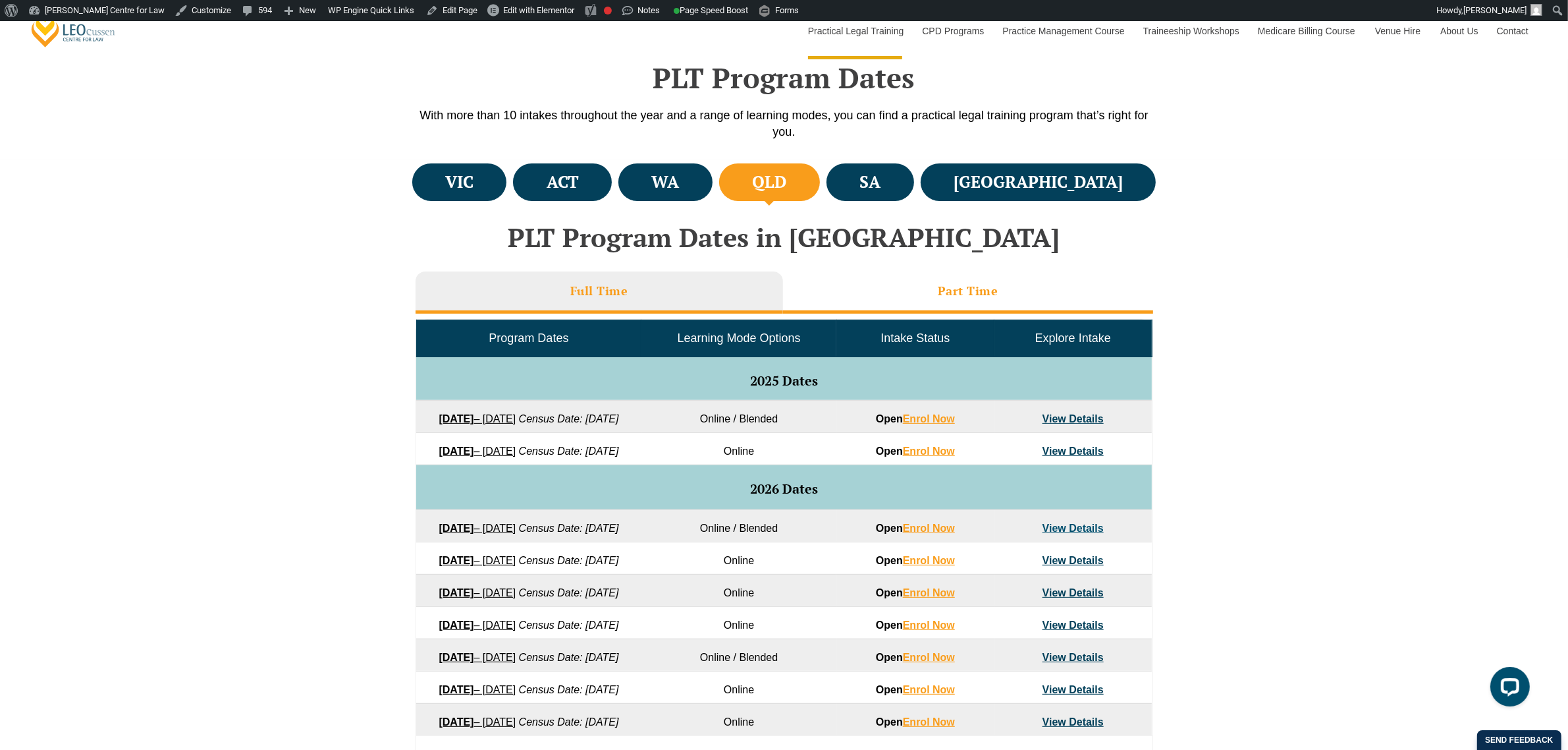
click at [875, 301] on li "Part Time" at bounding box center [968, 293] width 370 height 42
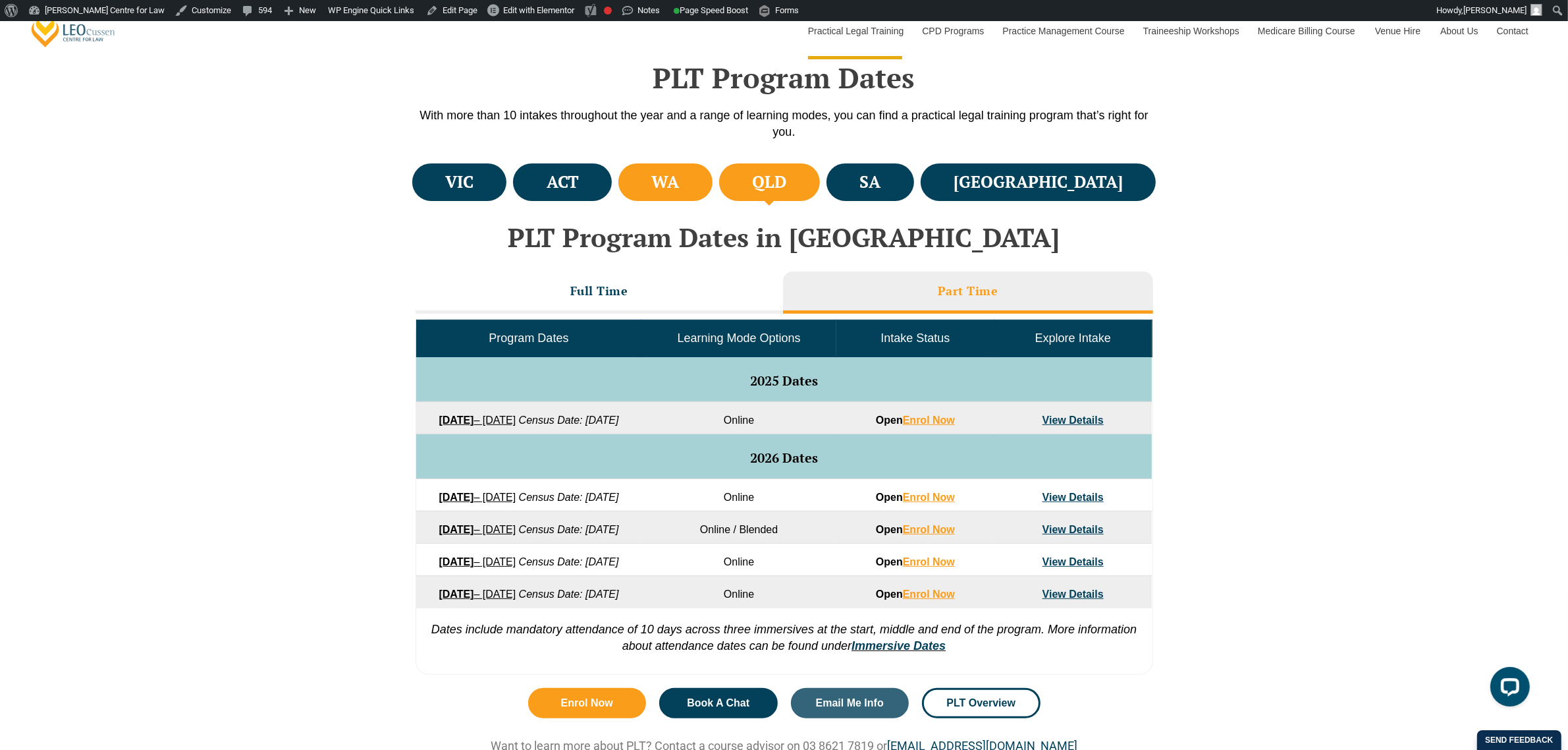
click at [713, 195] on li "WA" at bounding box center [665, 182] width 94 height 37
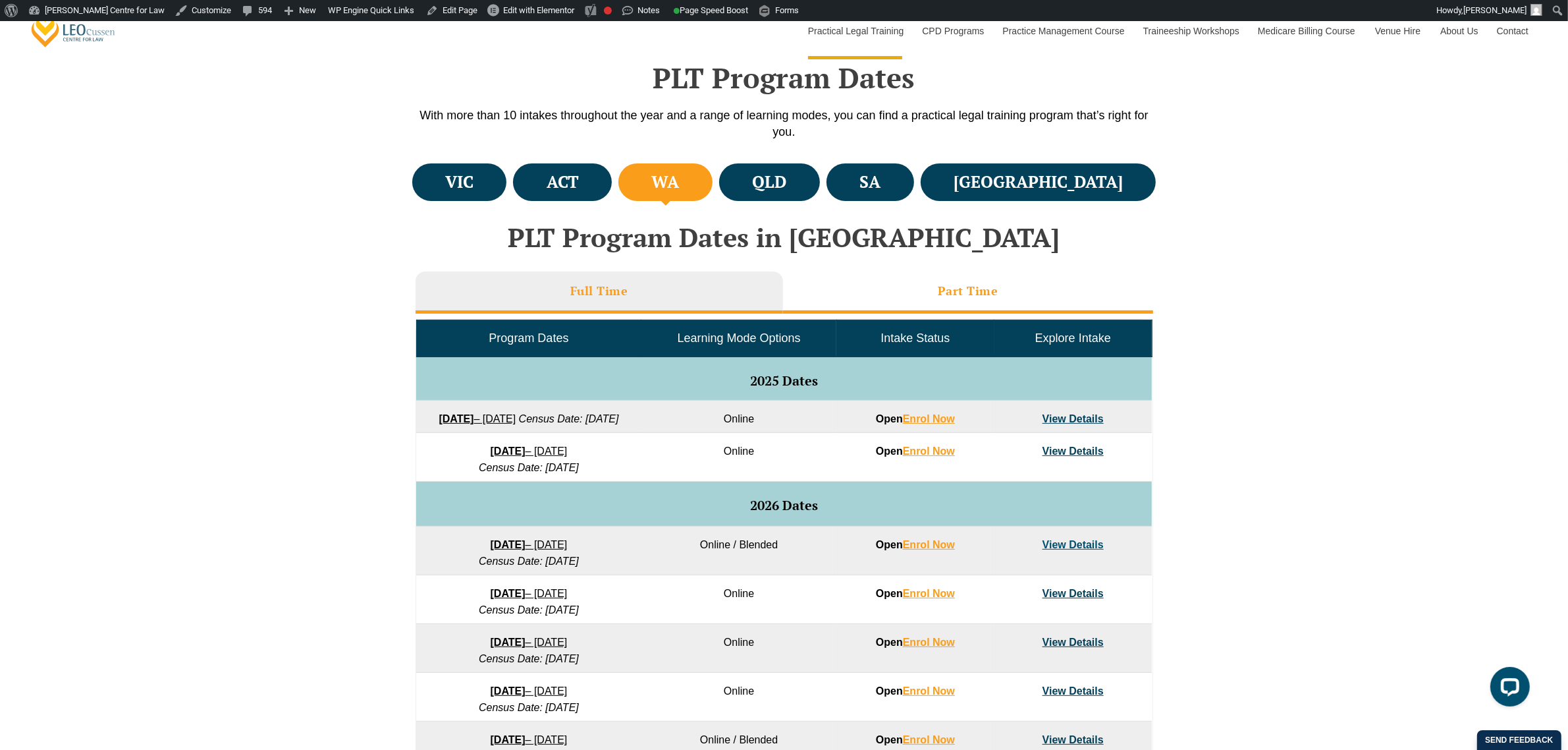
click at [844, 298] on li "Part Time" at bounding box center [968, 293] width 370 height 42
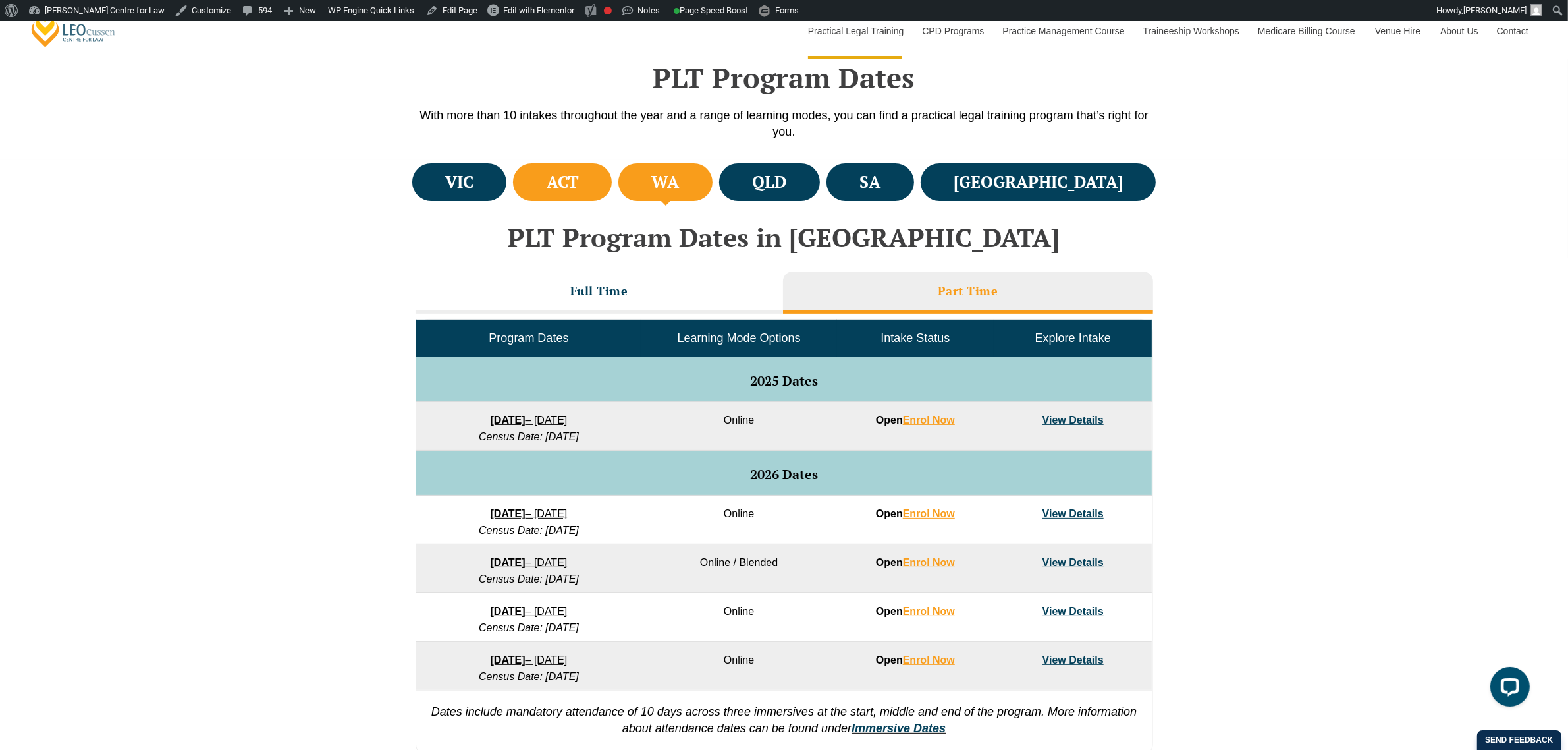
click at [612, 185] on li "ACT" at bounding box center [562, 182] width 99 height 37
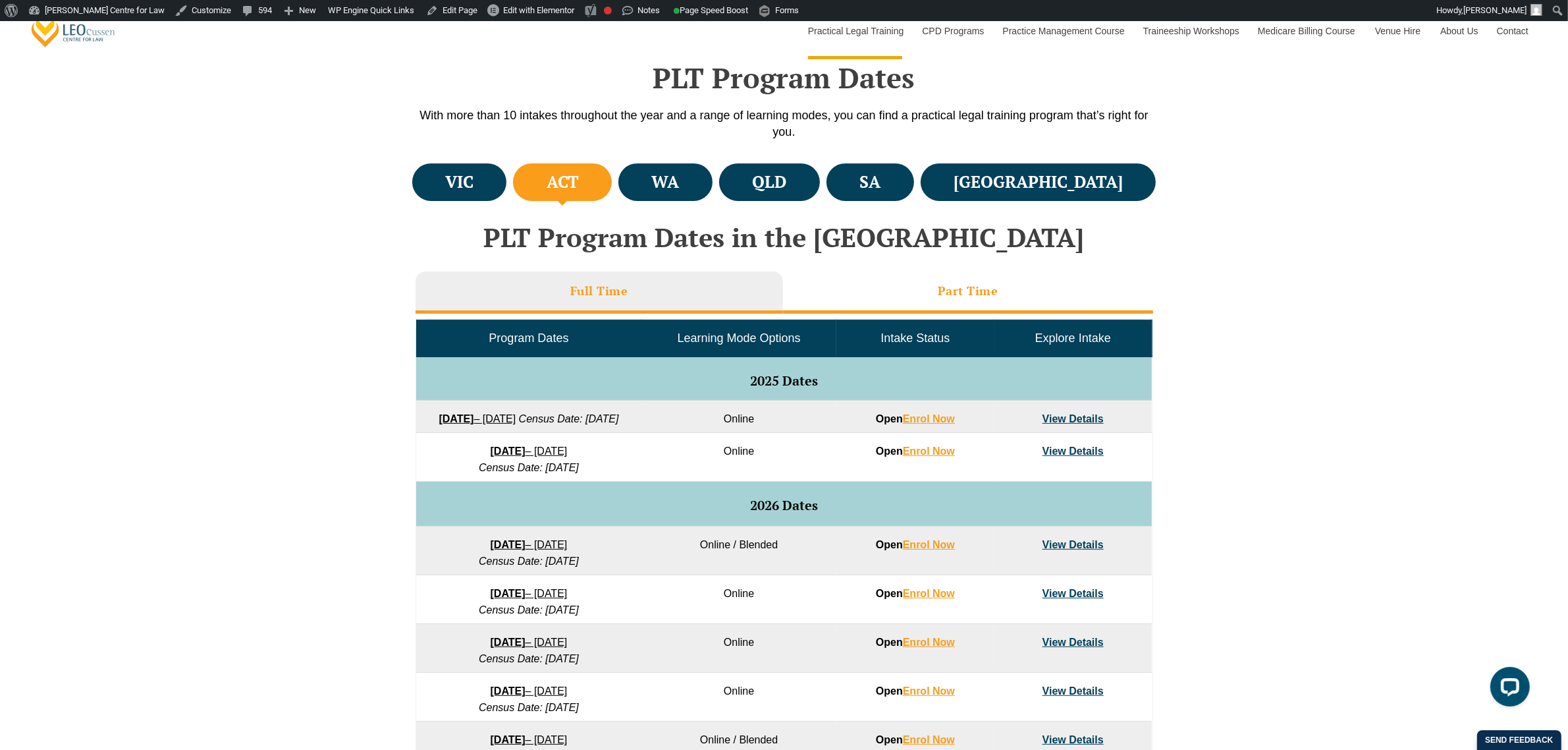
click at [873, 304] on li "Part Time" at bounding box center [968, 293] width 370 height 42
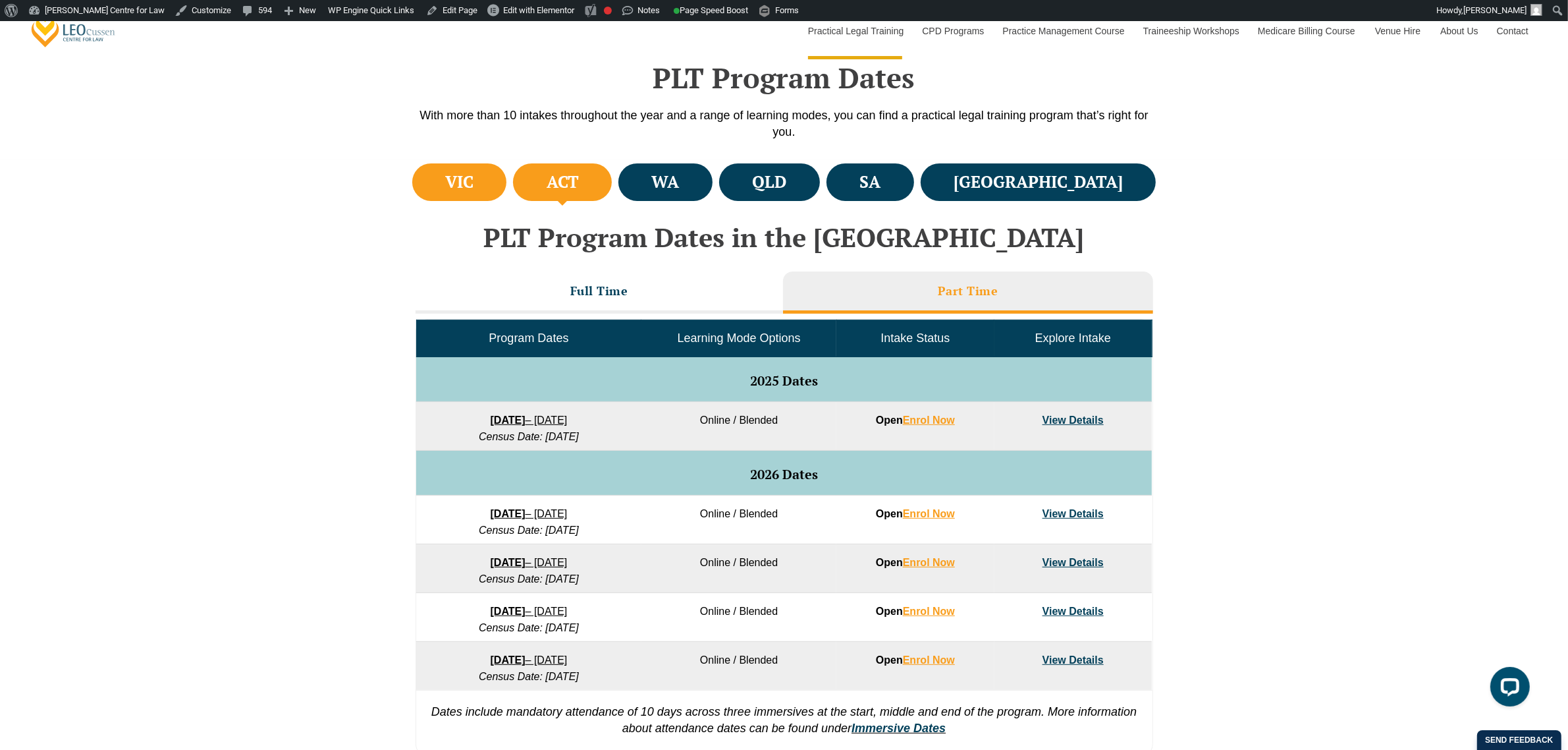
click at [474, 178] on h4 "VIC" at bounding box center [459, 182] width 29 height 22
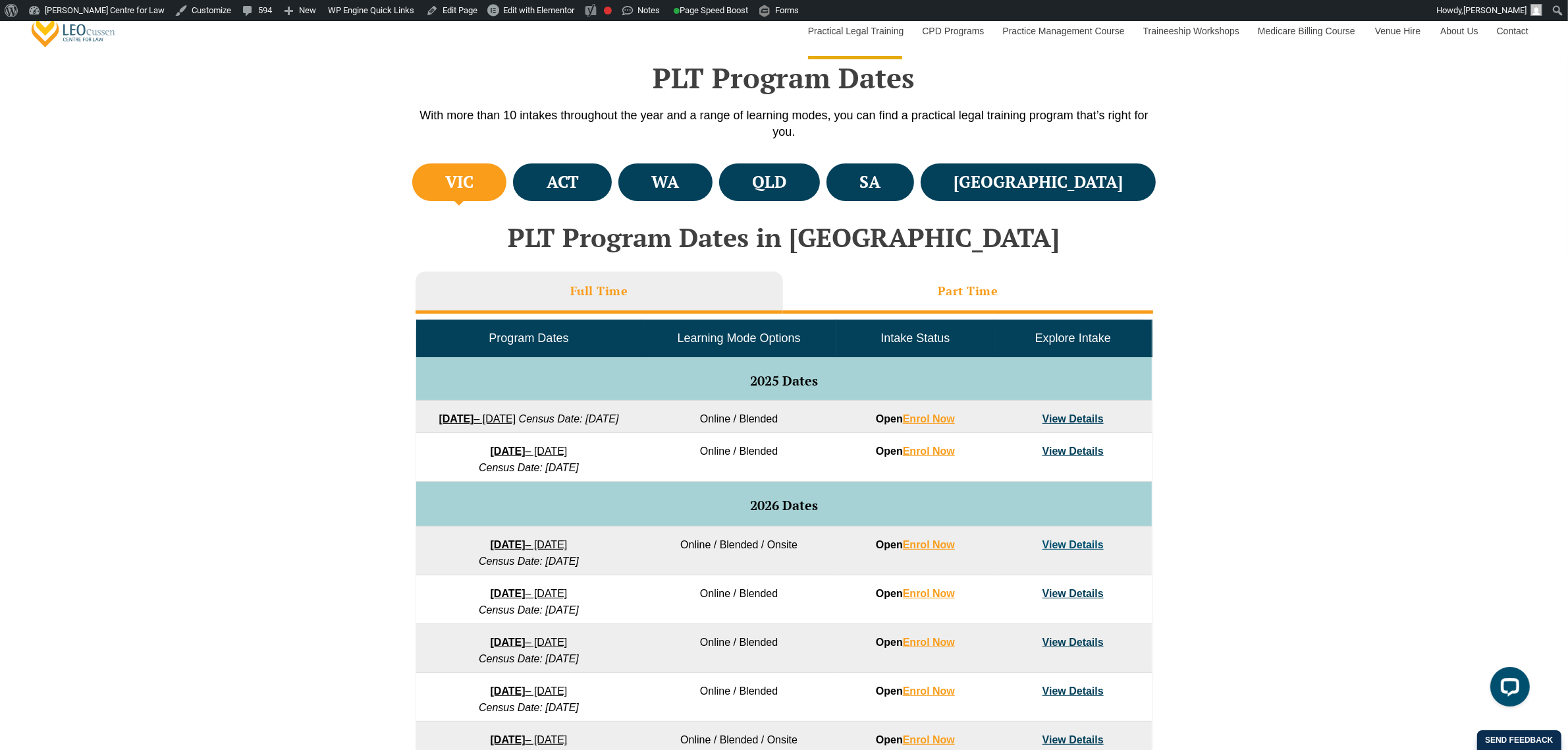
click at [840, 300] on li "Part Time" at bounding box center [968, 293] width 370 height 42
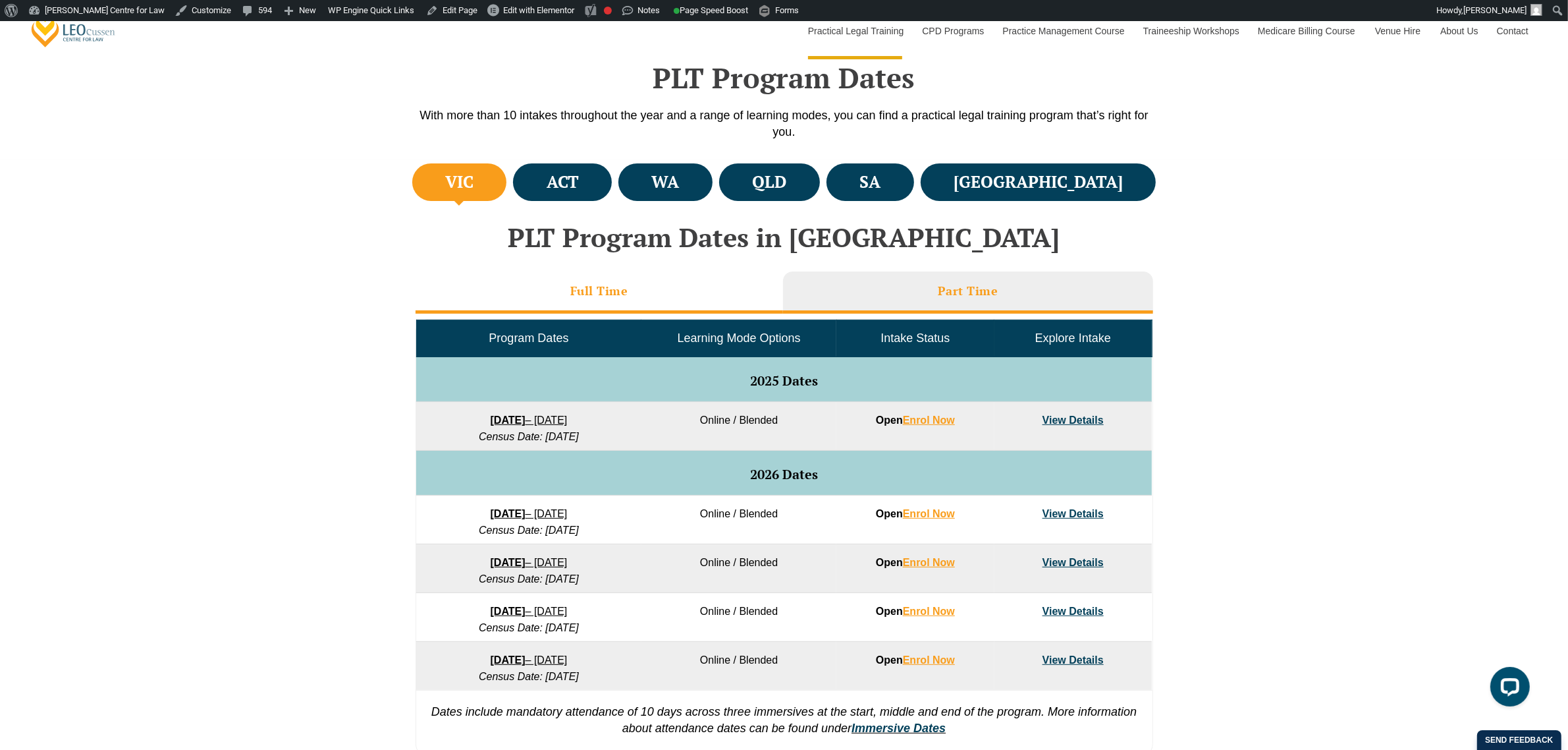
click at [653, 300] on li "Full Time" at bounding box center [599, 293] width 368 height 42
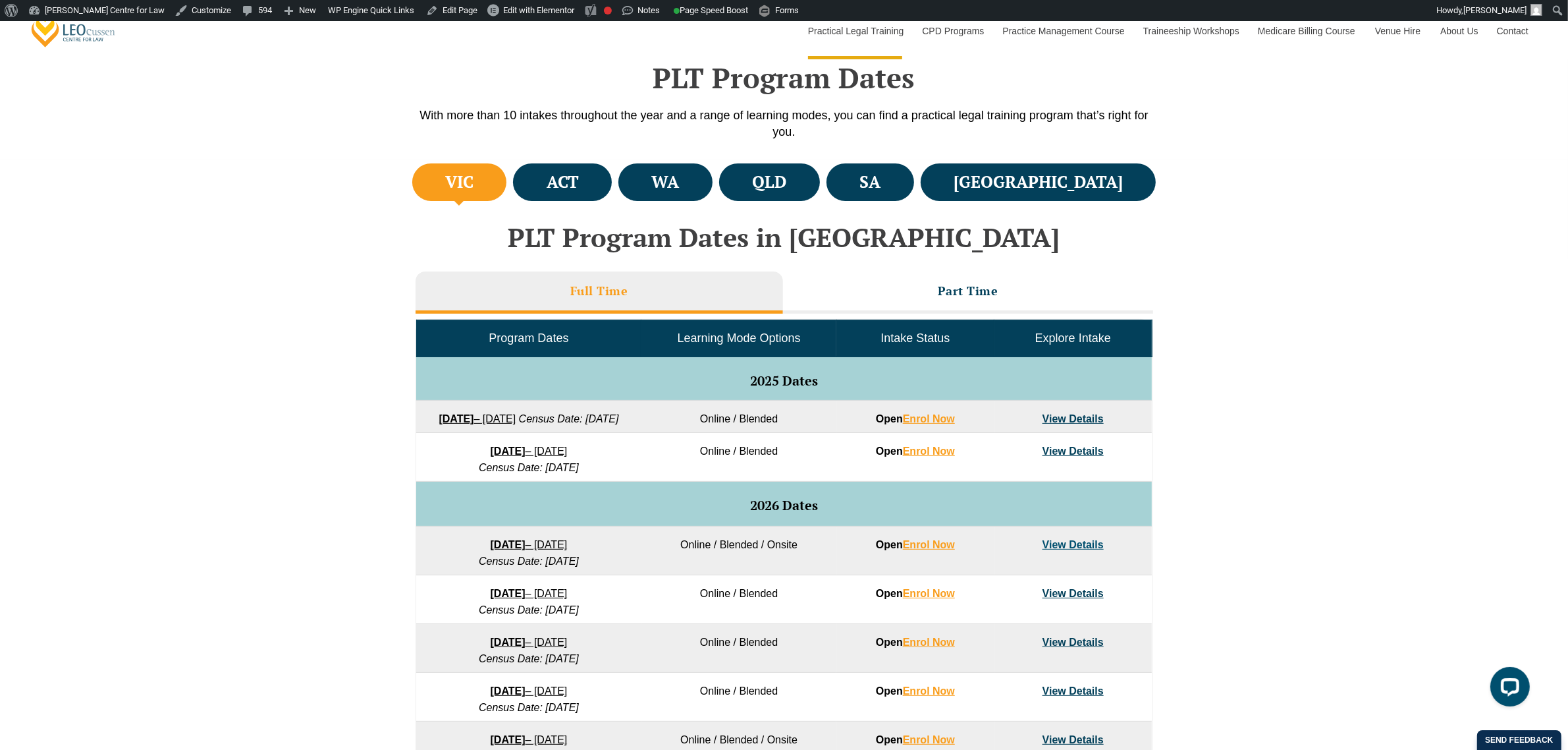
click at [225, 320] on div "VIC ACT WA QLD SA" at bounding box center [784, 542] width 1568 height 764
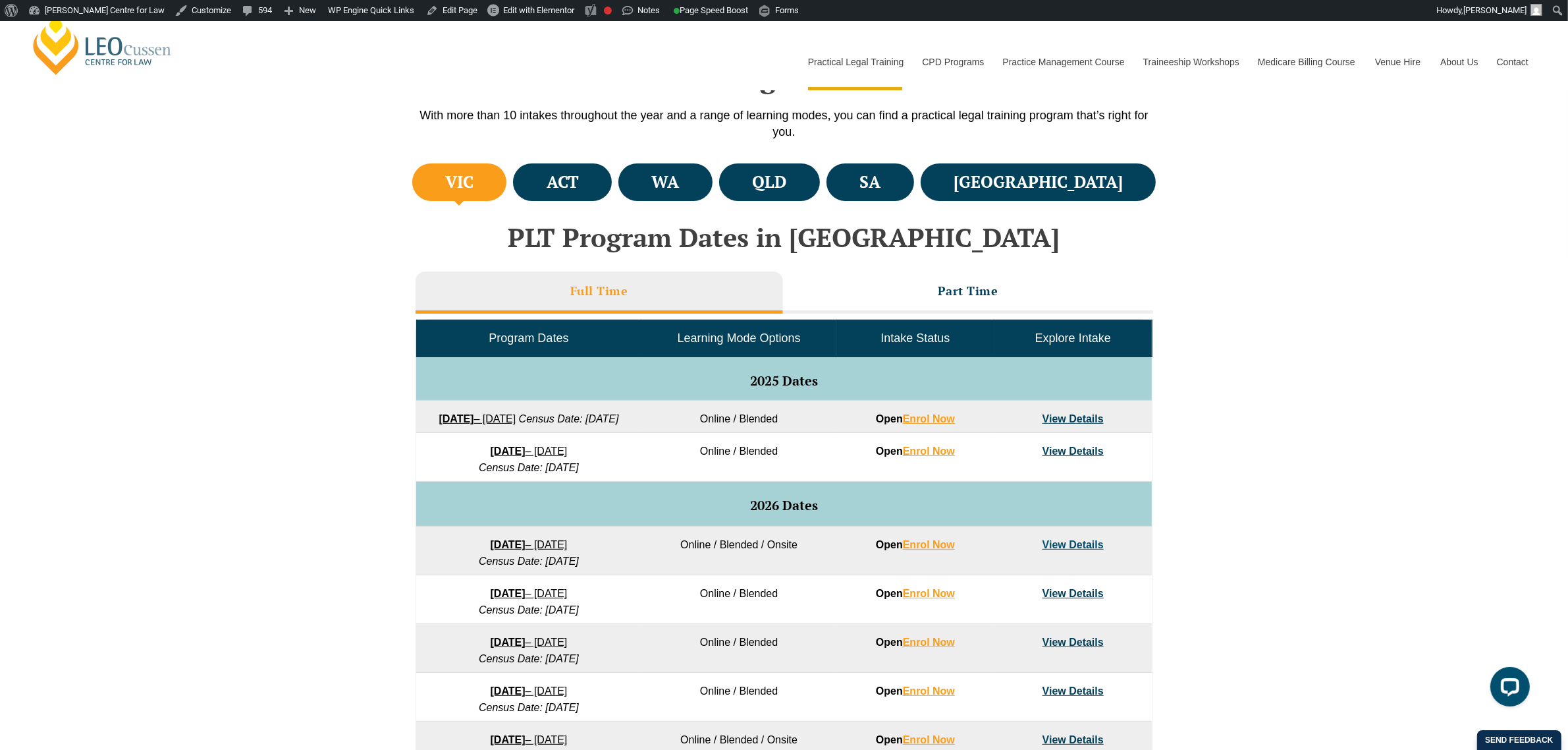
click at [900, 314] on div "Program Dates Learning Mode Options Intake Status Explore Intake 2025 Dates 22 …" at bounding box center [784, 616] width 738 height 604
click at [906, 297] on li "Part Time" at bounding box center [968, 293] width 370 height 42
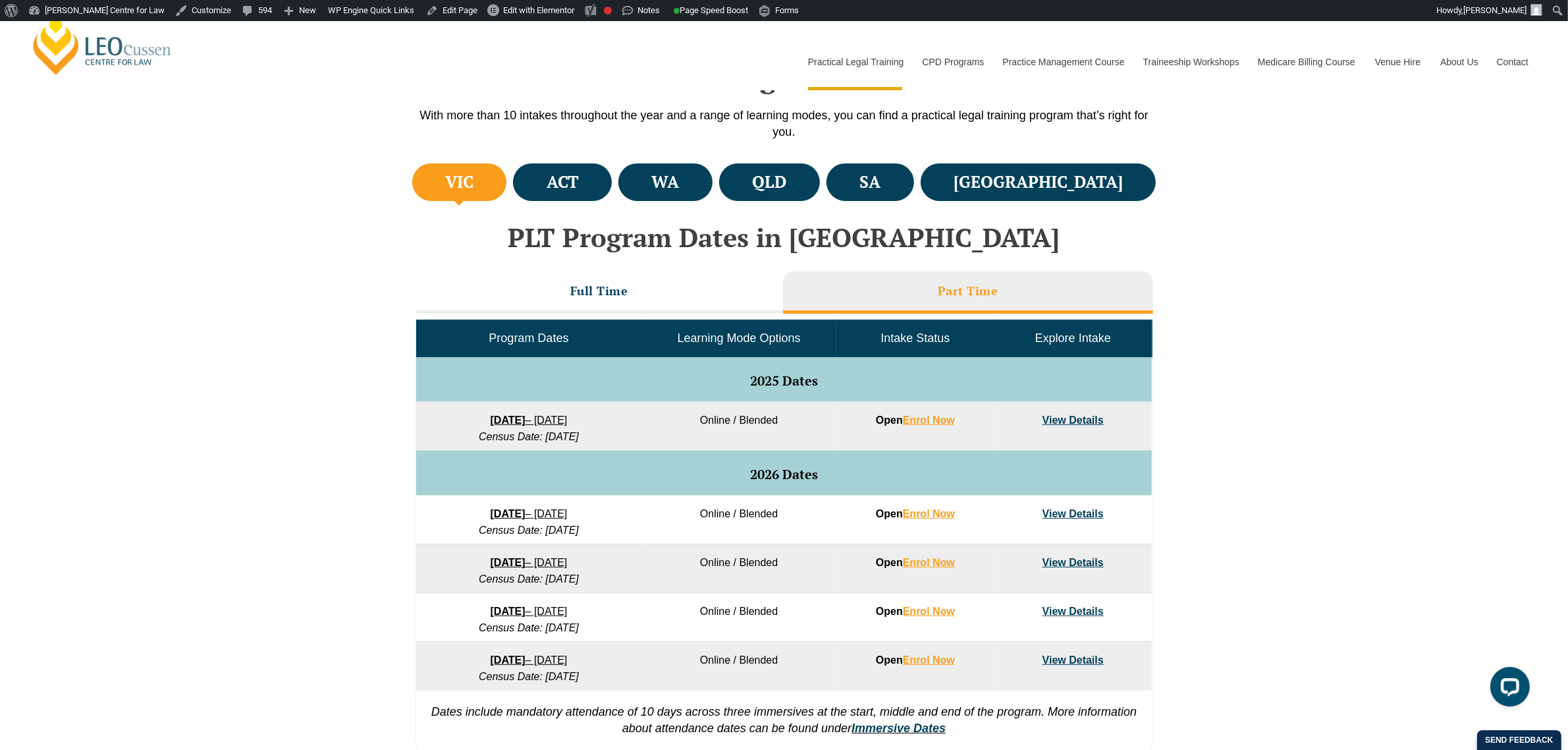
click at [1079, 425] on link "View Details" at bounding box center [1073, 420] width 61 height 11
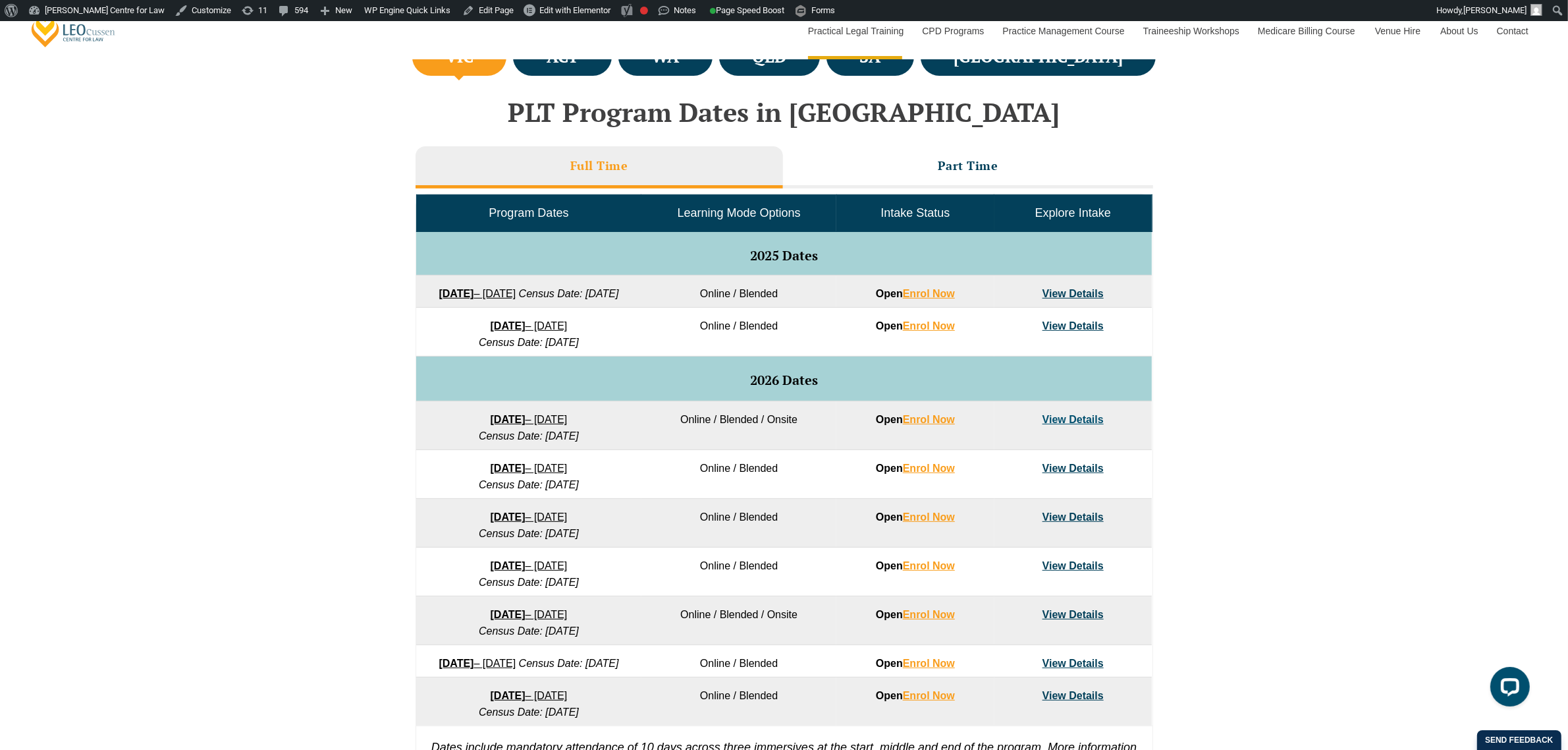
scroll to position [577, 0]
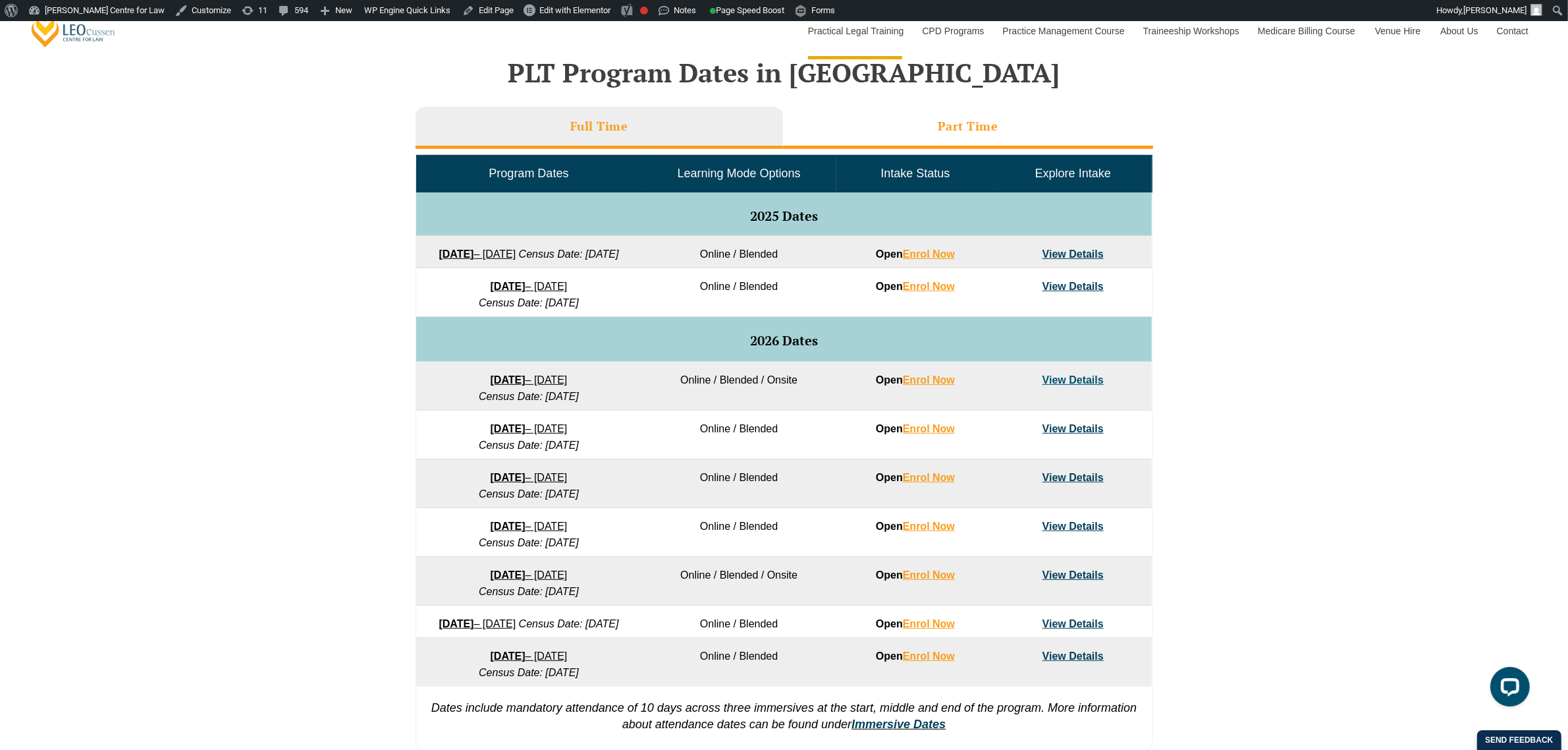
click at [878, 139] on li "Part Time" at bounding box center [968, 127] width 370 height 42
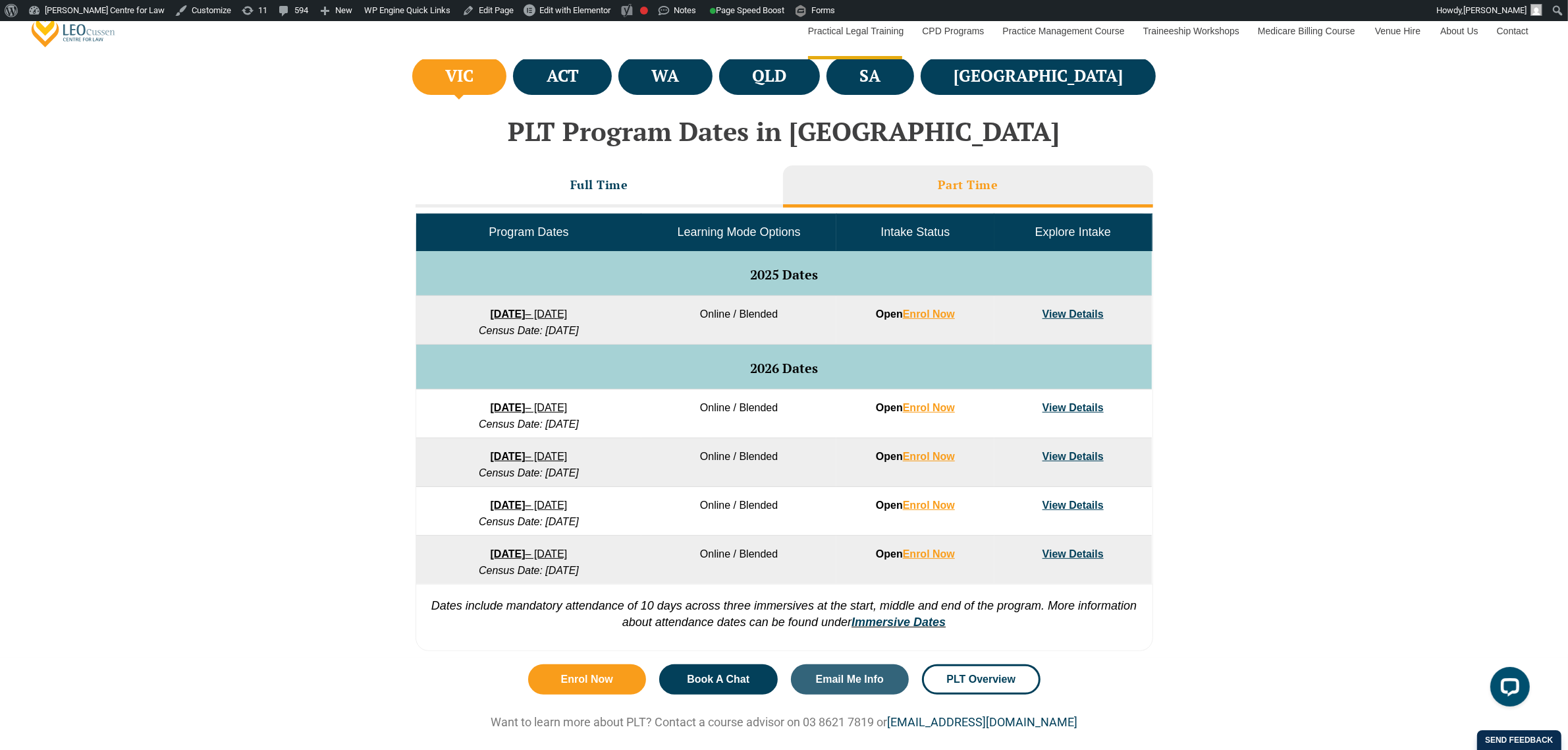
scroll to position [494, 0]
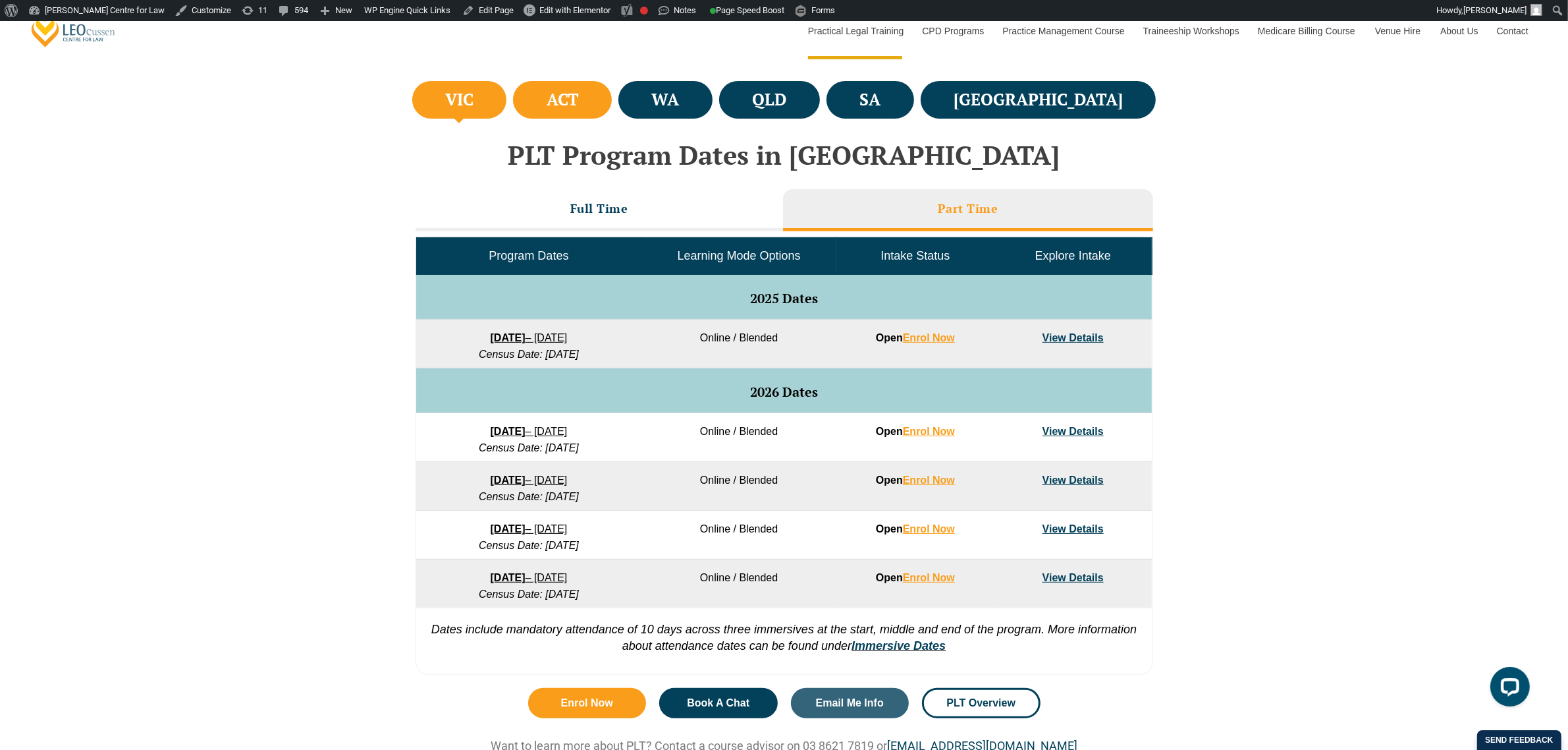
click at [612, 112] on li "ACT" at bounding box center [562, 100] width 99 height 37
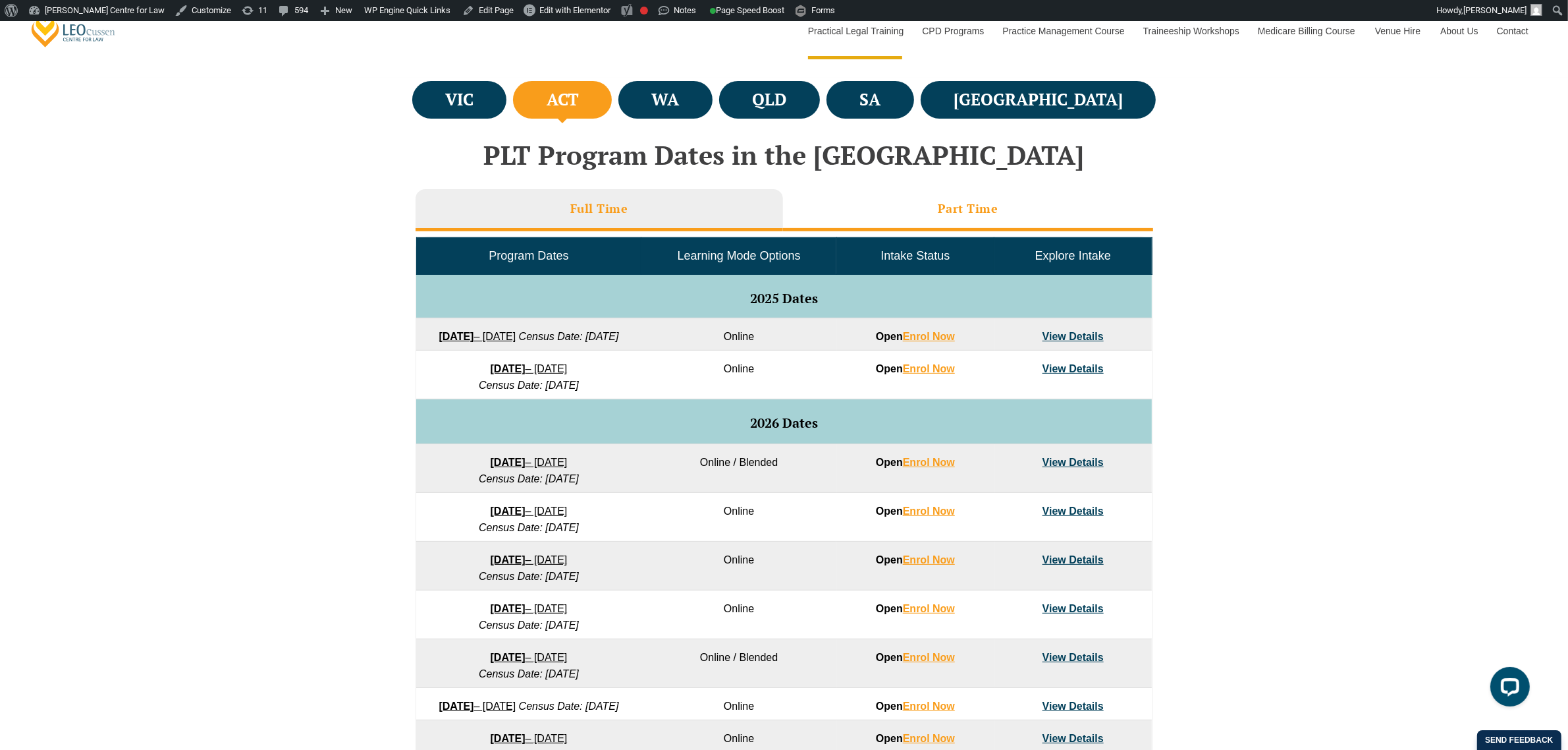
click at [862, 206] on li "Part Time" at bounding box center [968, 211] width 370 height 42
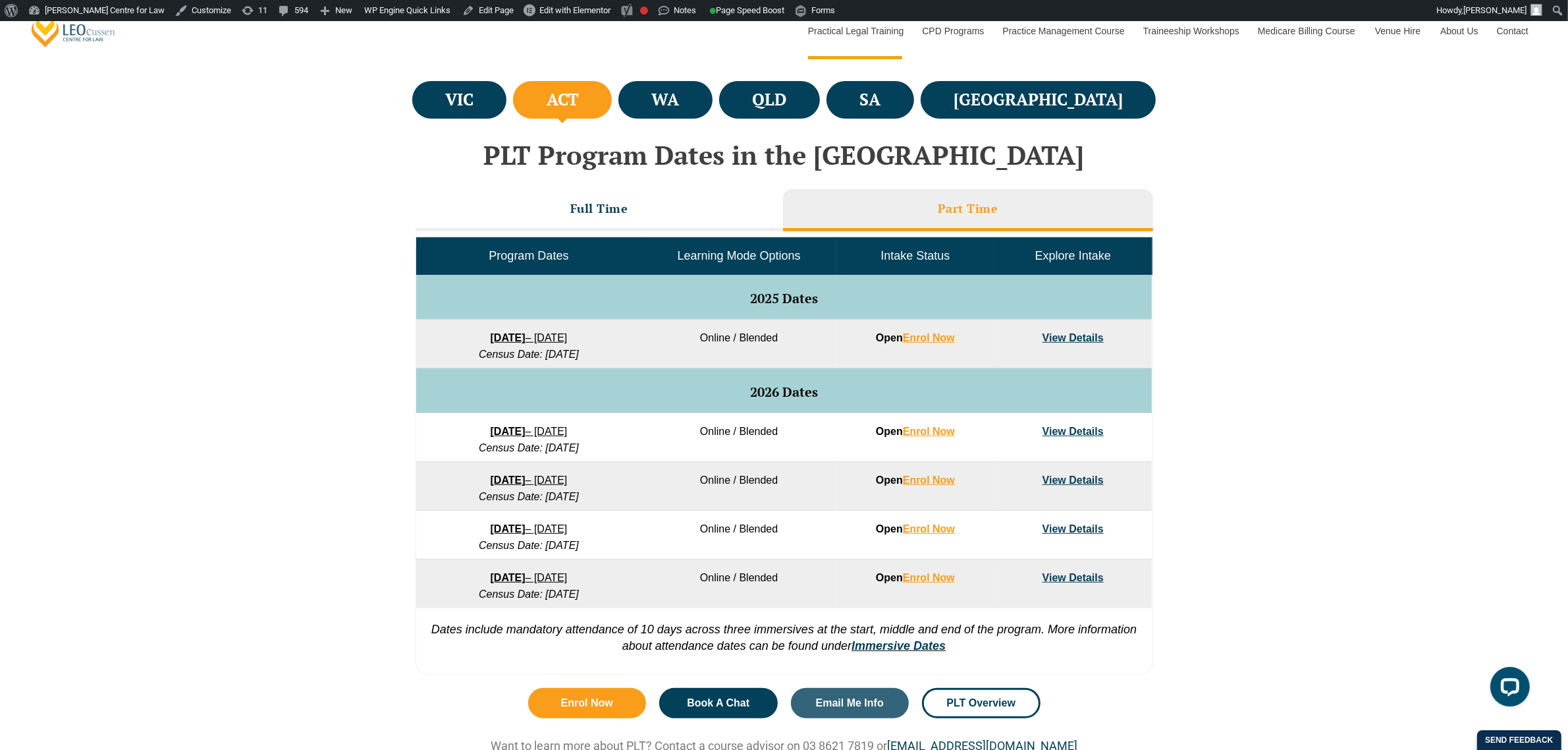
click at [1063, 337] on link "View Details" at bounding box center [1073, 338] width 61 height 11
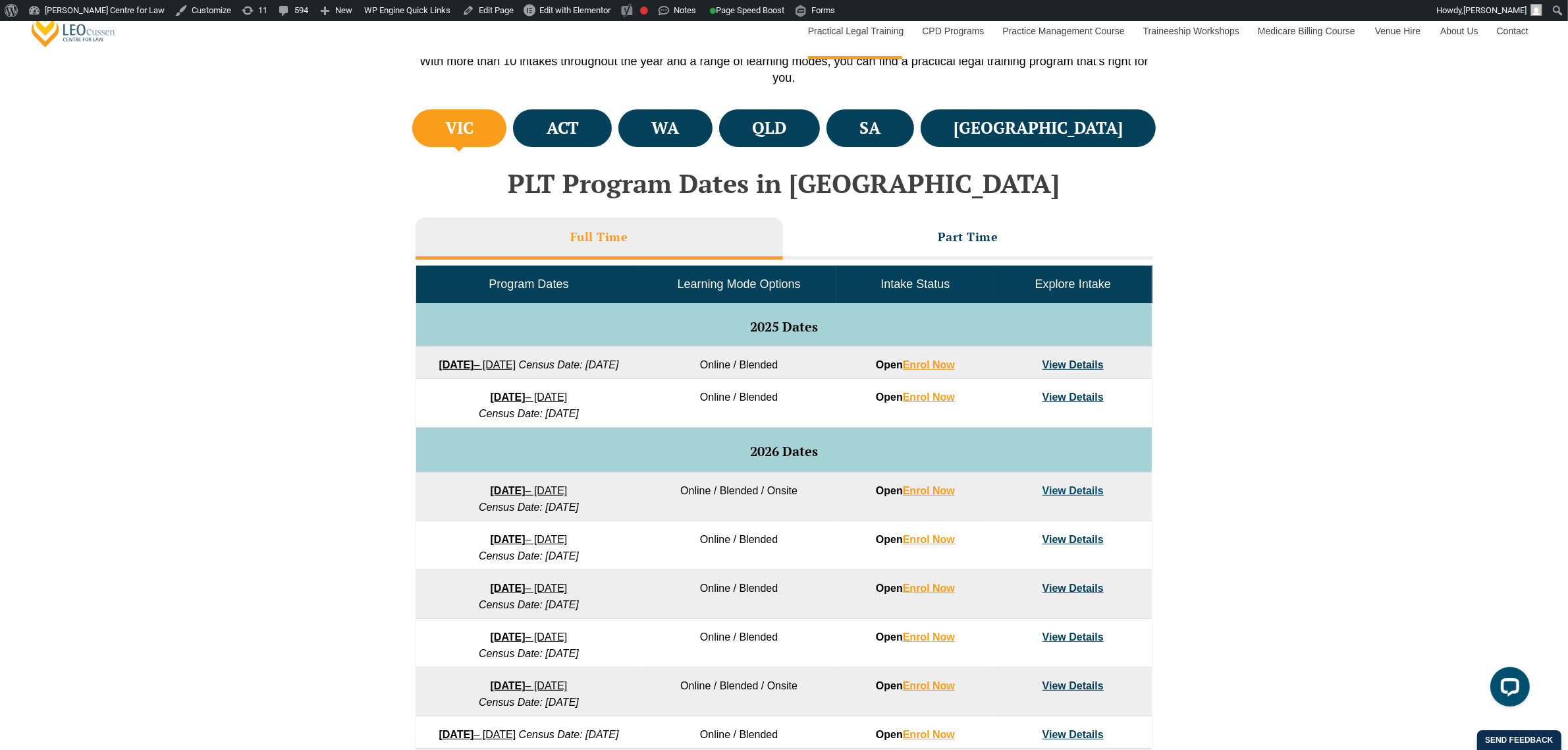
scroll to position [494, 0]
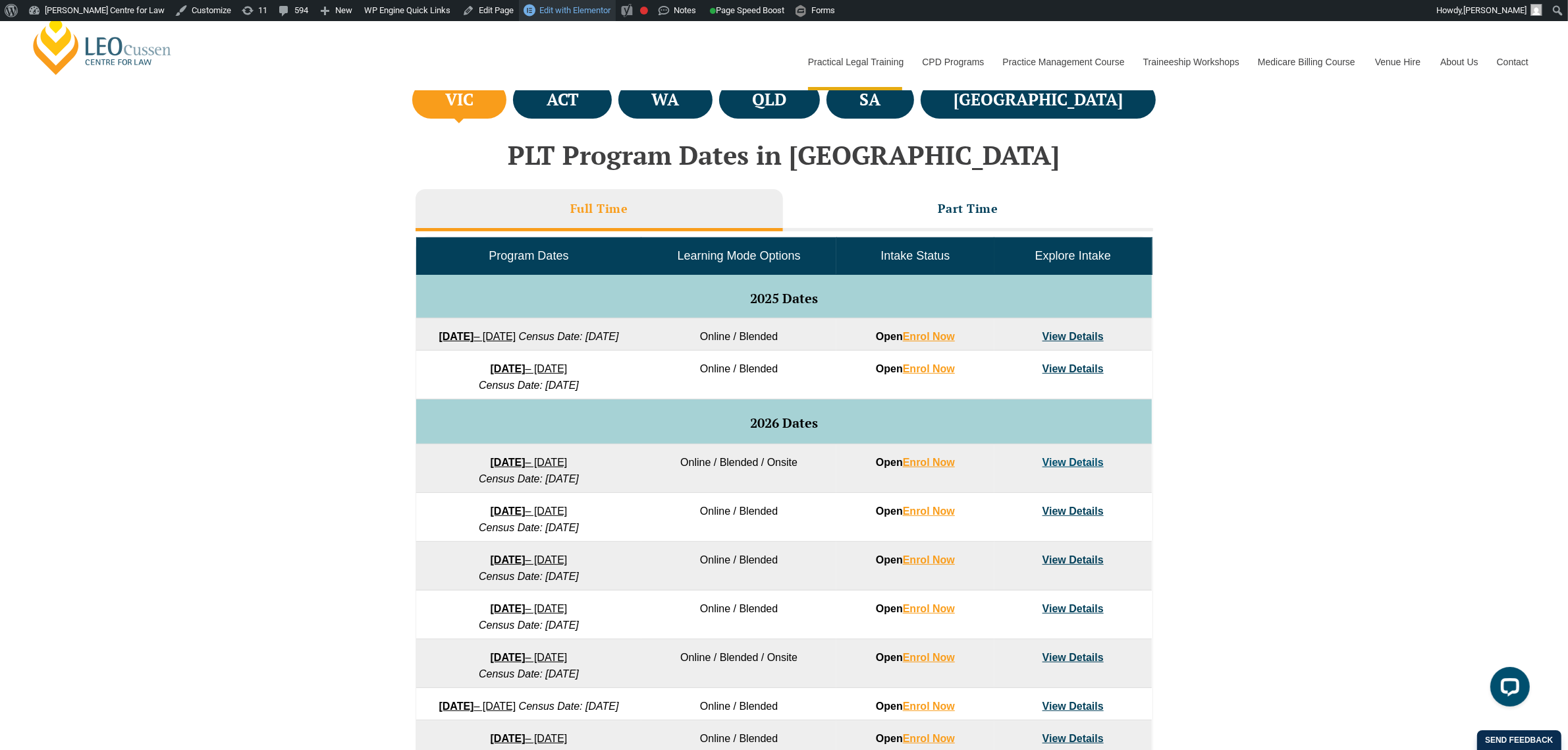
click at [540, 9] on span "Edit with Elementor" at bounding box center [575, 11] width 71 height 10
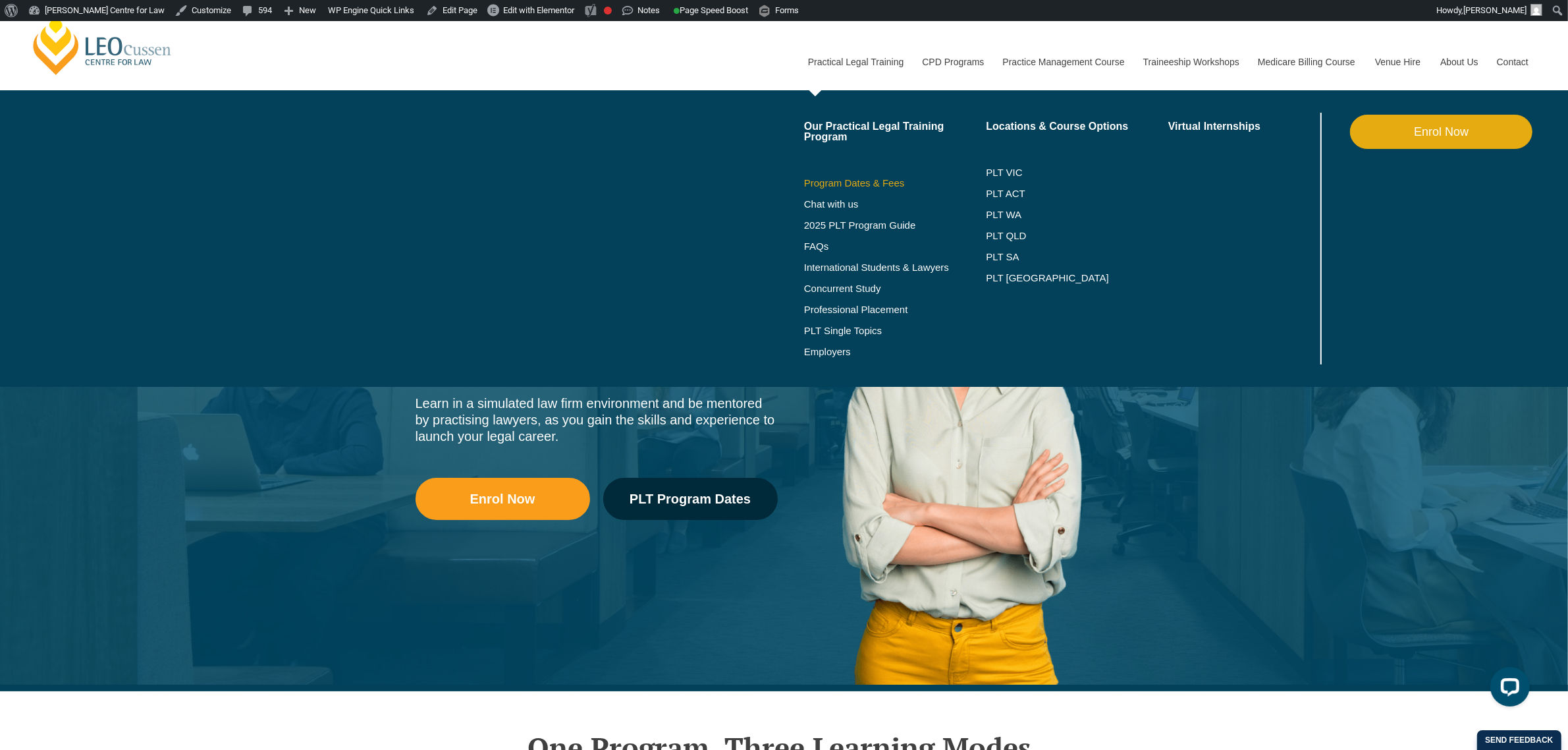
click at [873, 180] on link "Program Dates & Fees" at bounding box center [895, 183] width 183 height 11
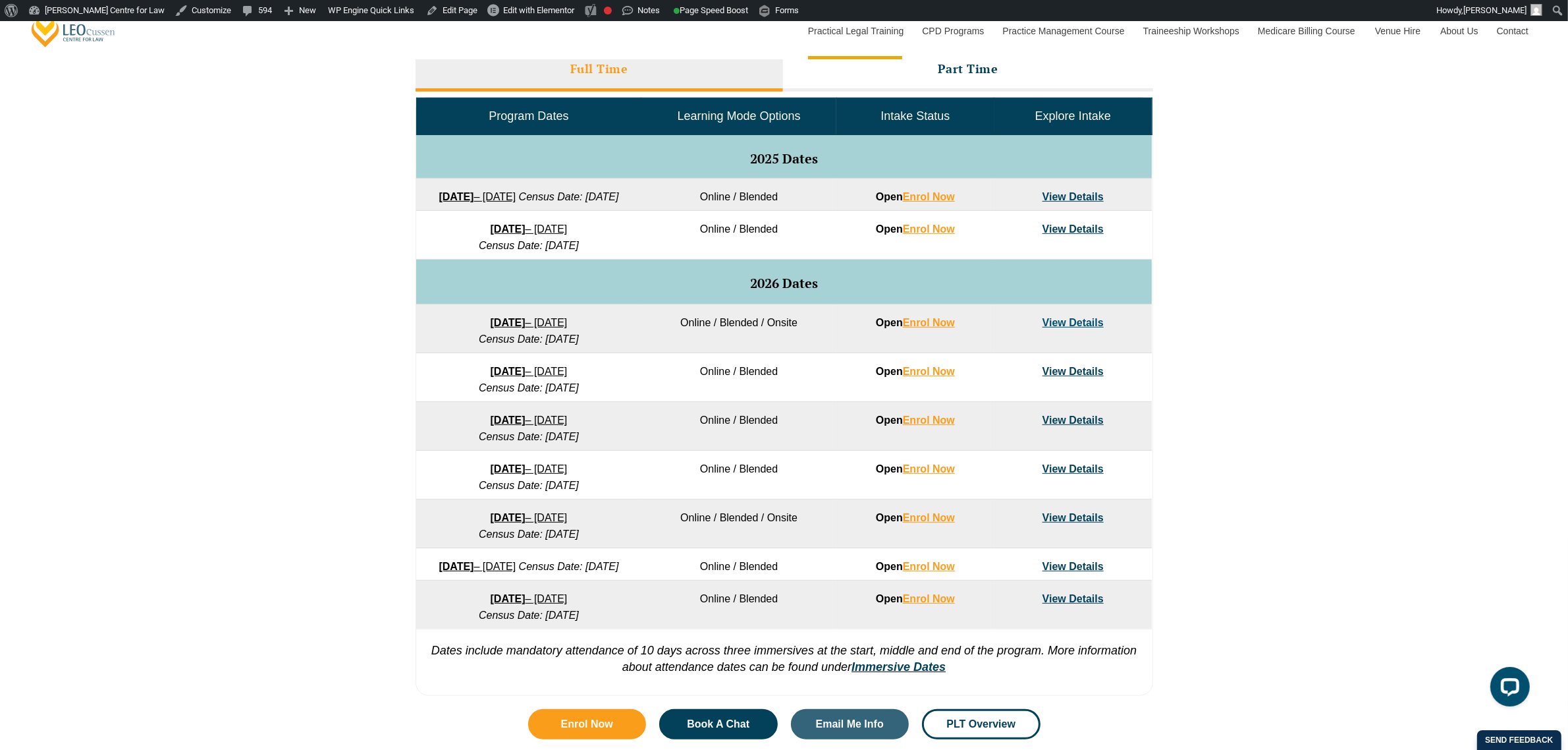
scroll to position [577, 0]
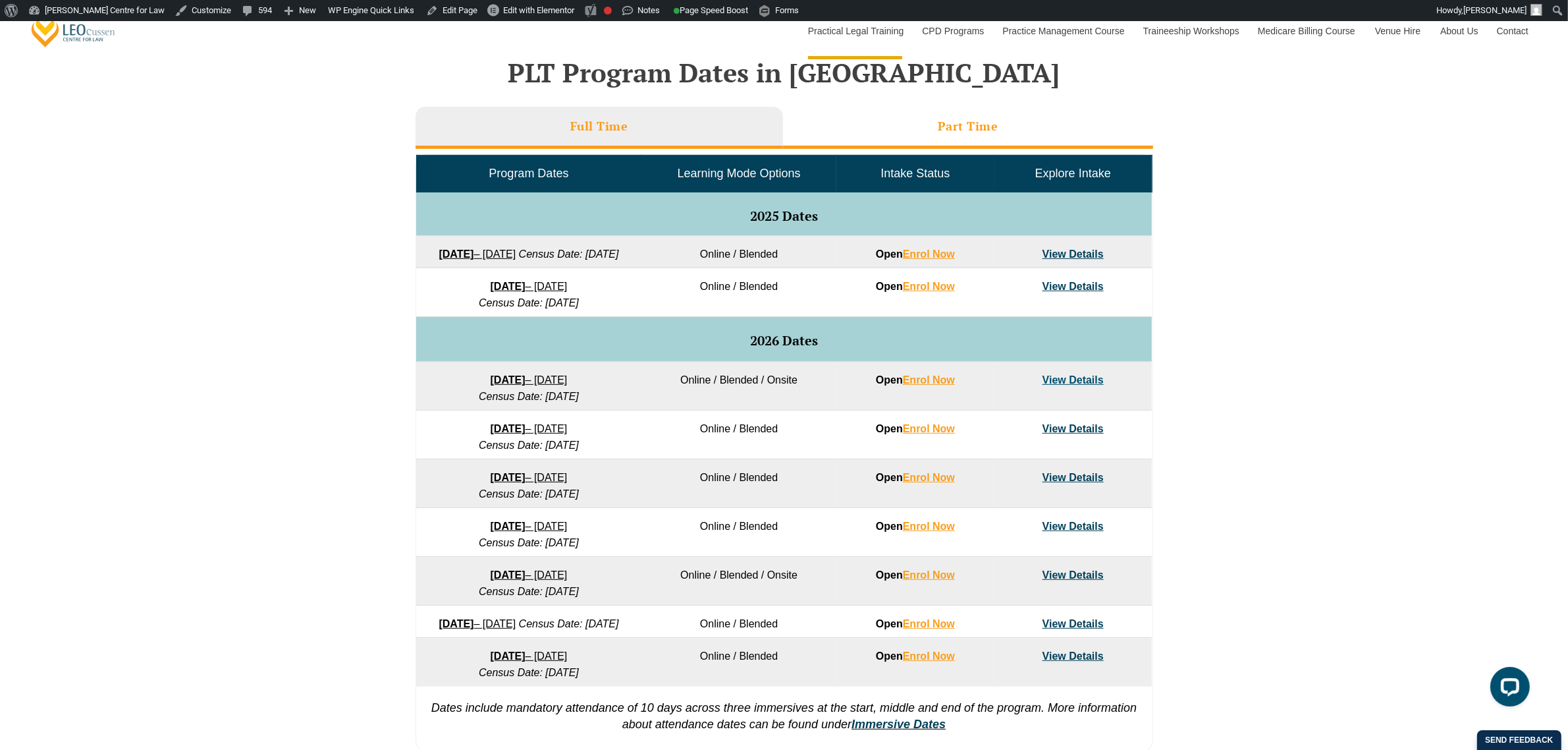
click at [906, 135] on li "Part Time" at bounding box center [968, 127] width 370 height 42
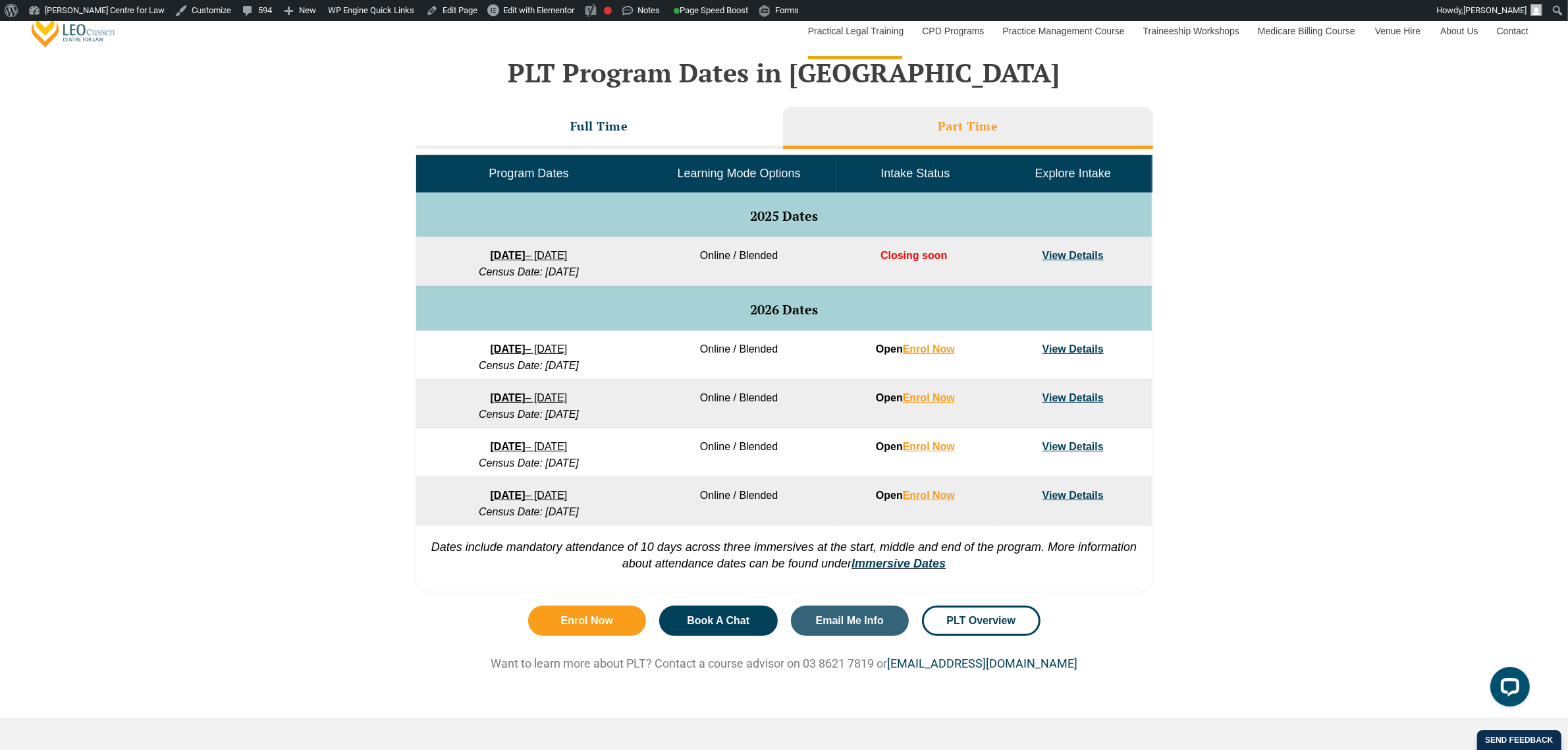
click at [1091, 251] on link "View Details" at bounding box center [1073, 256] width 61 height 11
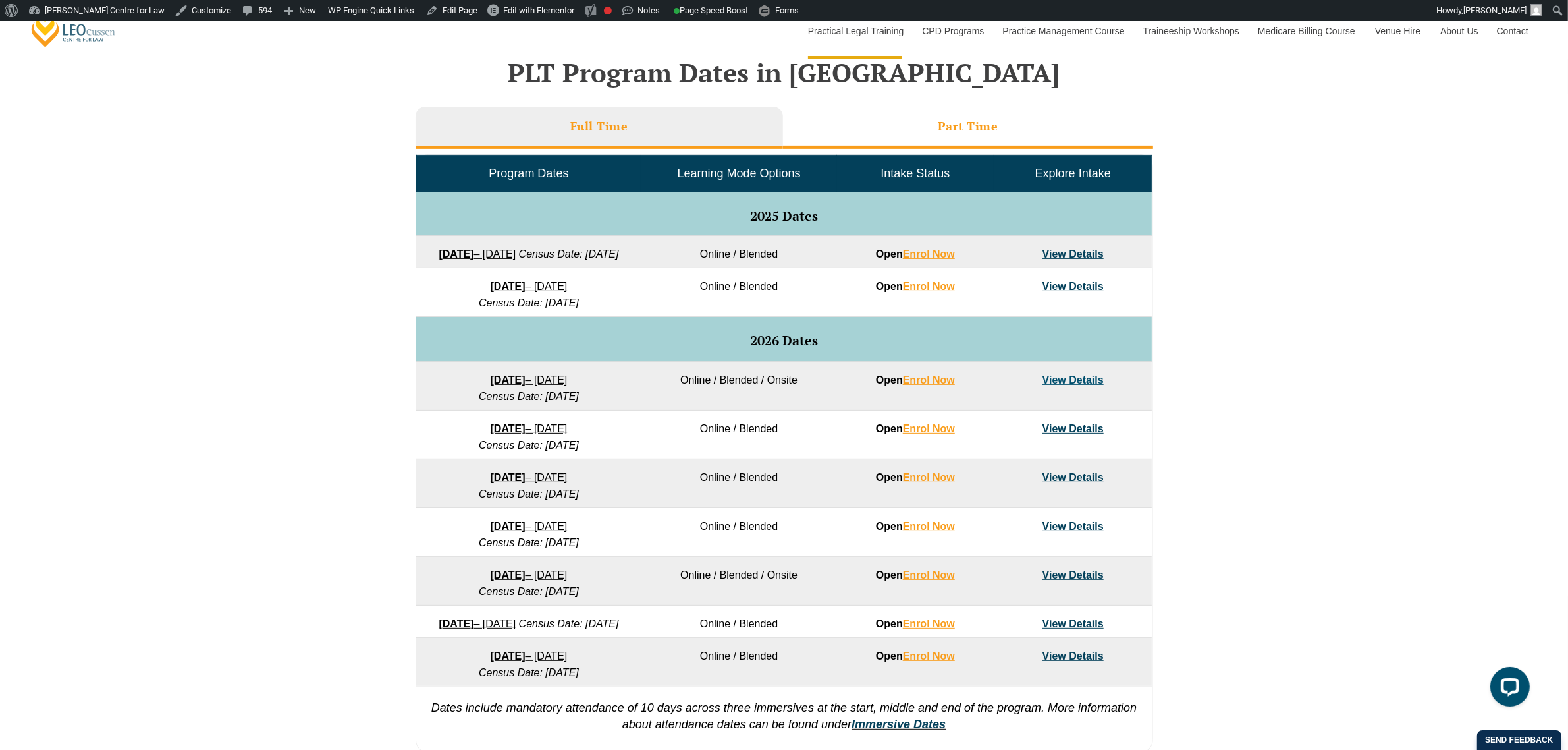
click at [916, 124] on li "Part Time" at bounding box center [968, 127] width 370 height 42
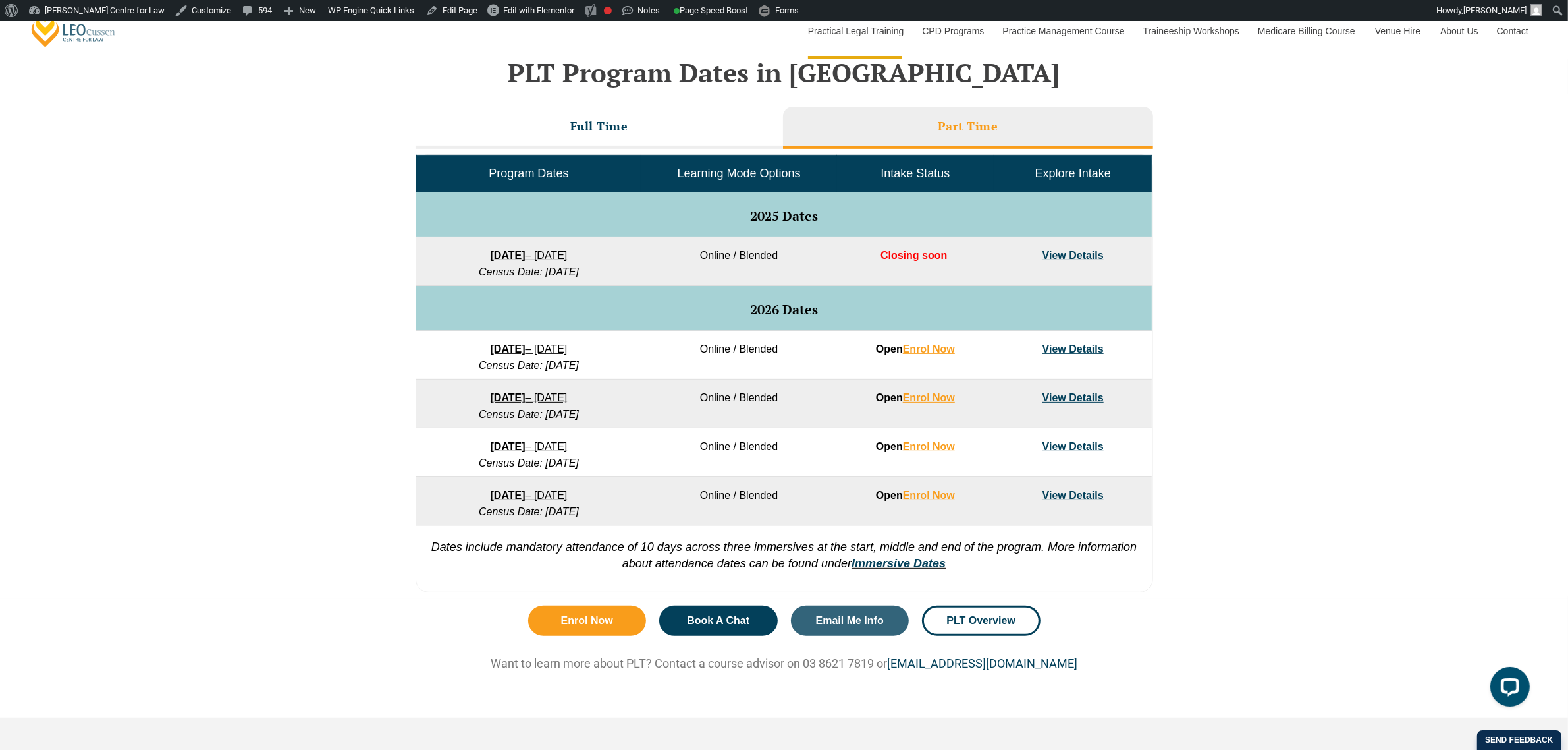
click at [1072, 254] on link "View Details" at bounding box center [1073, 256] width 61 height 11
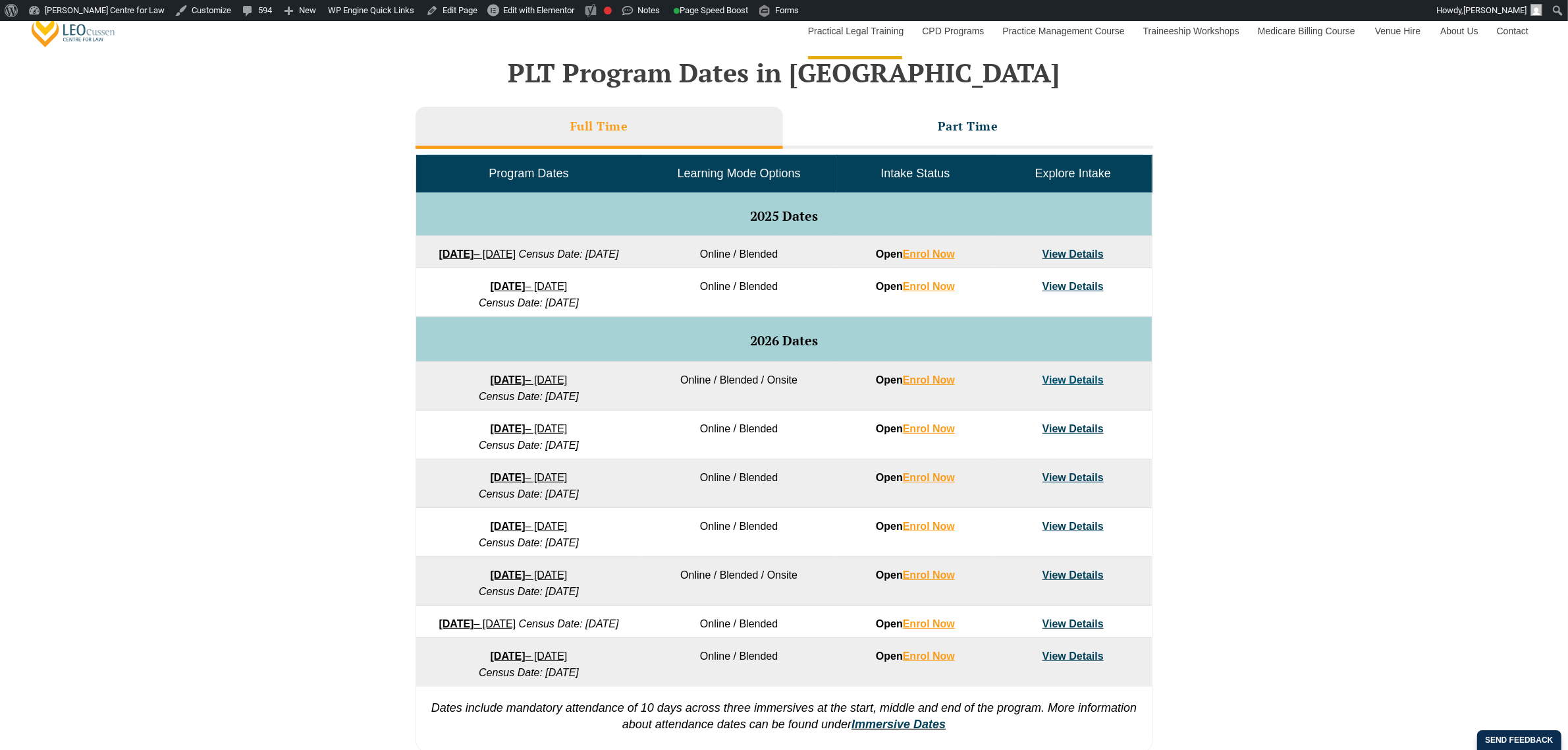
click at [777, 317] on td "Online / Blended" at bounding box center [739, 292] width 195 height 49
click at [911, 130] on li "Part Time" at bounding box center [968, 127] width 370 height 42
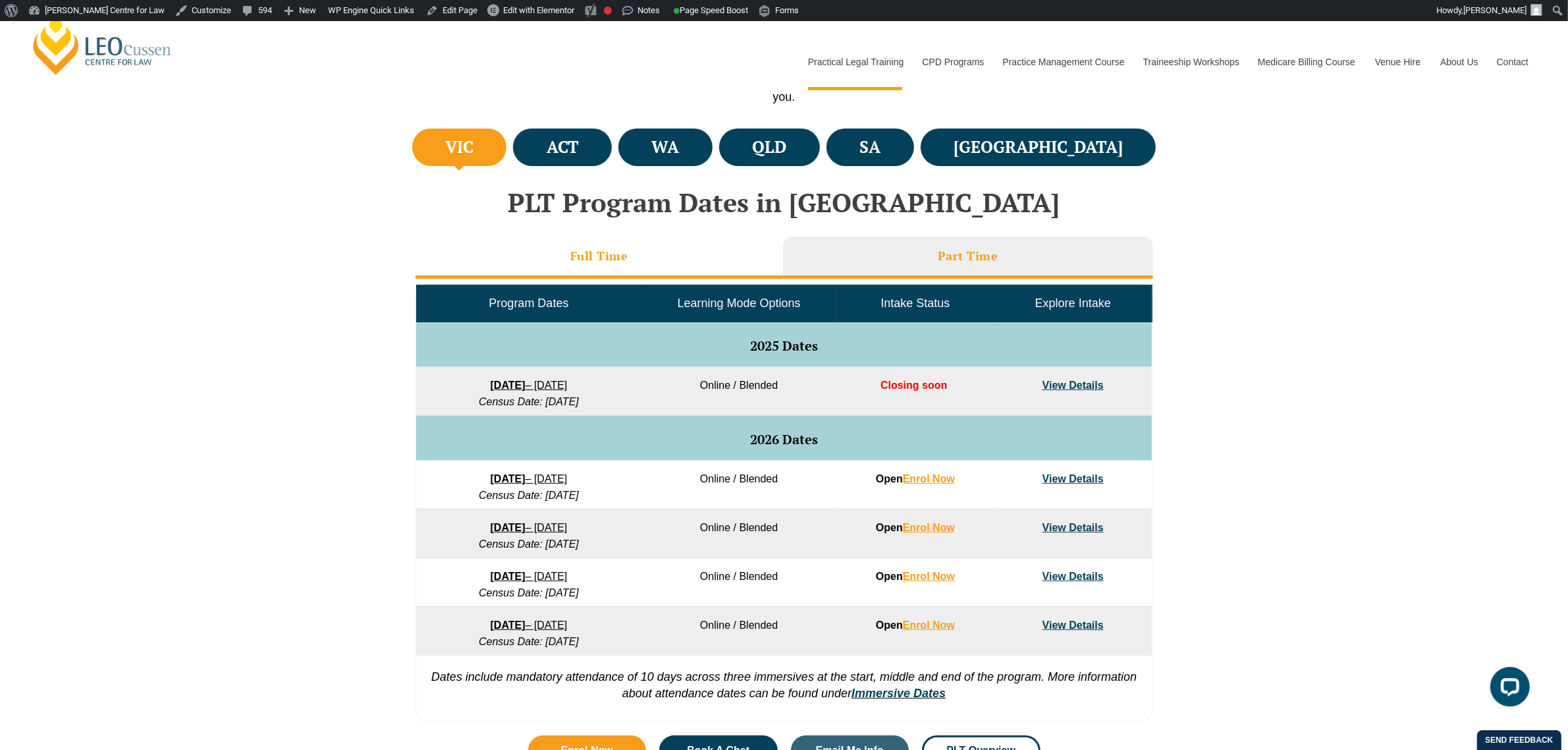
scroll to position [412, 0]
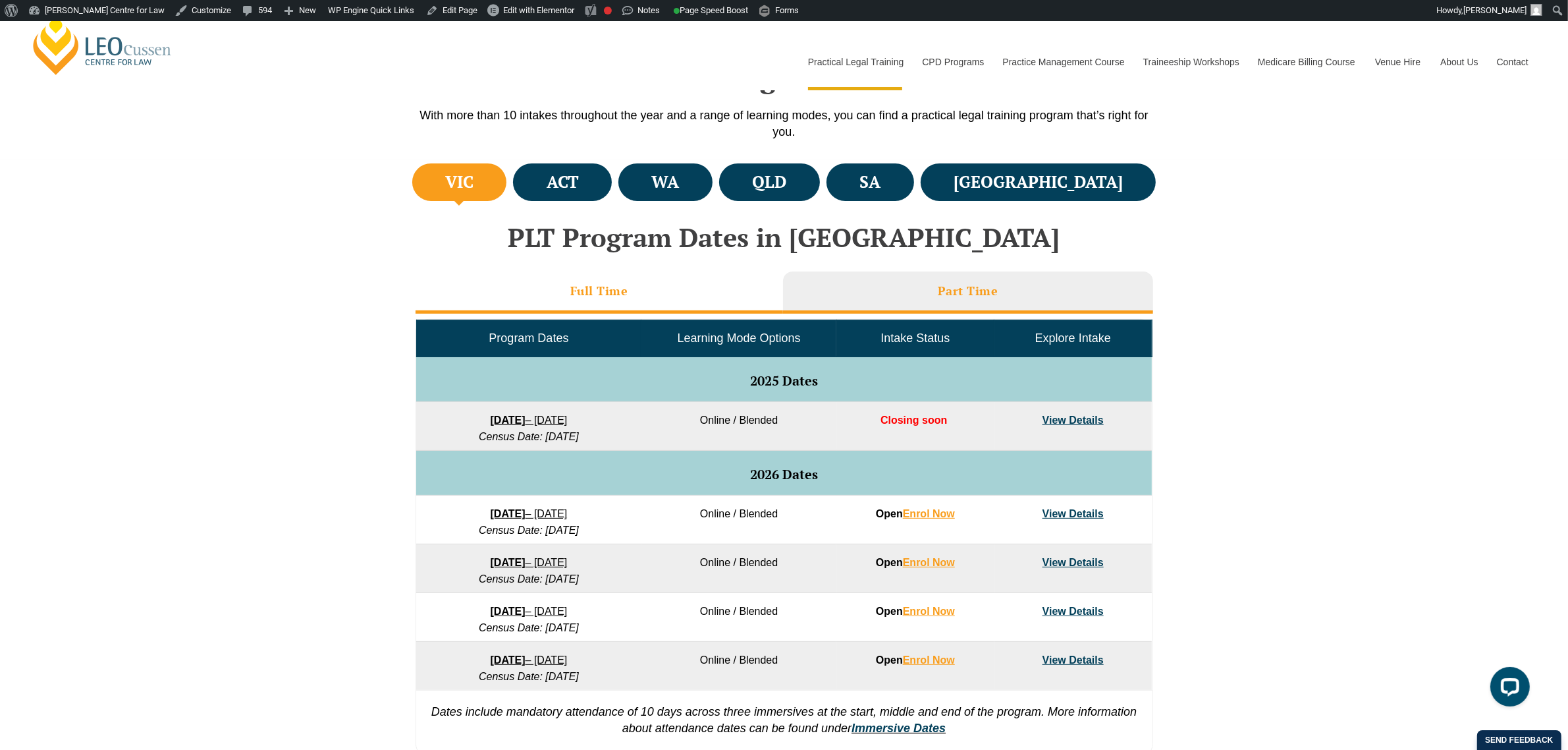
click at [643, 294] on li "Full Time" at bounding box center [599, 293] width 368 height 42
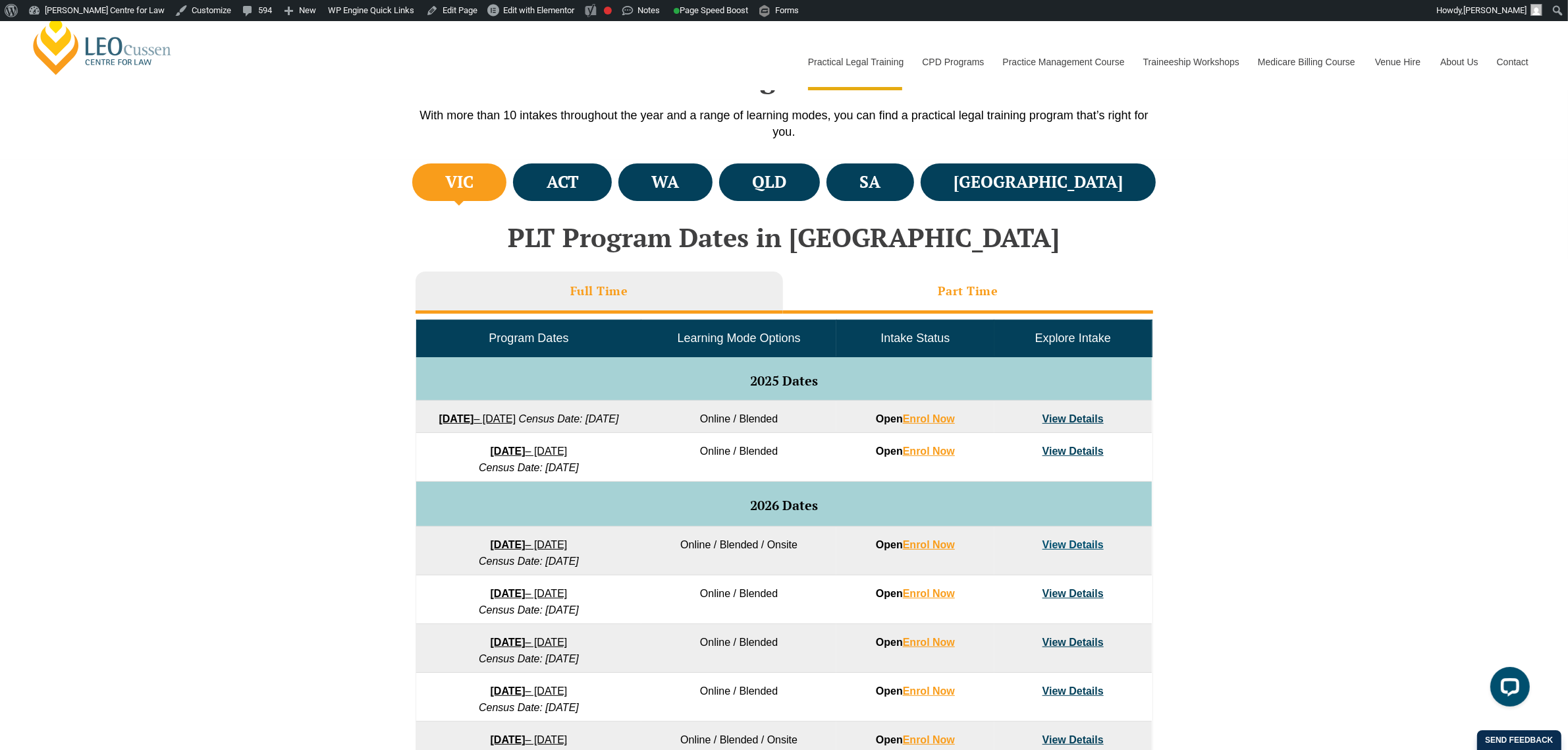
click at [971, 288] on h3 "Part Time" at bounding box center [968, 291] width 60 height 15
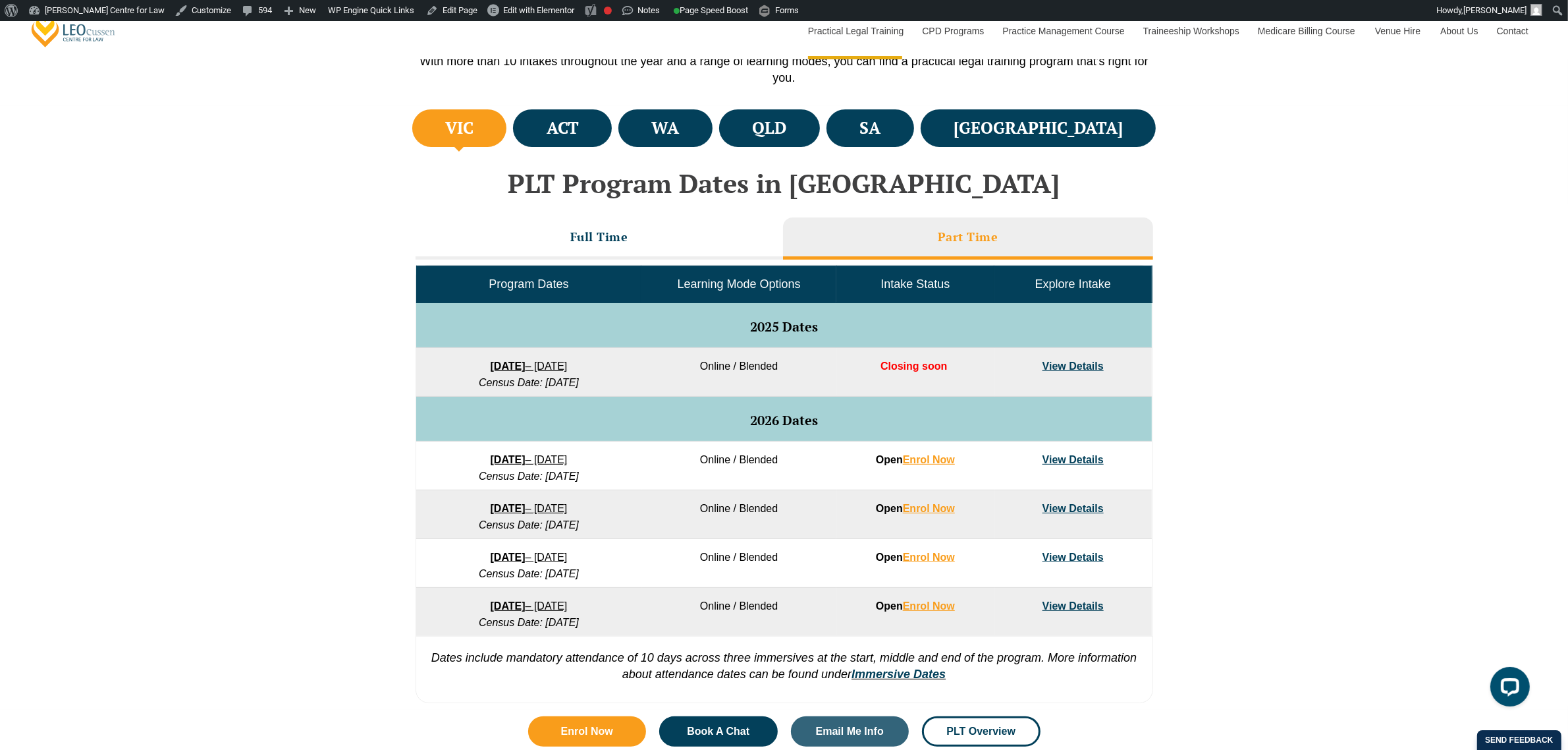
scroll to position [494, 0]
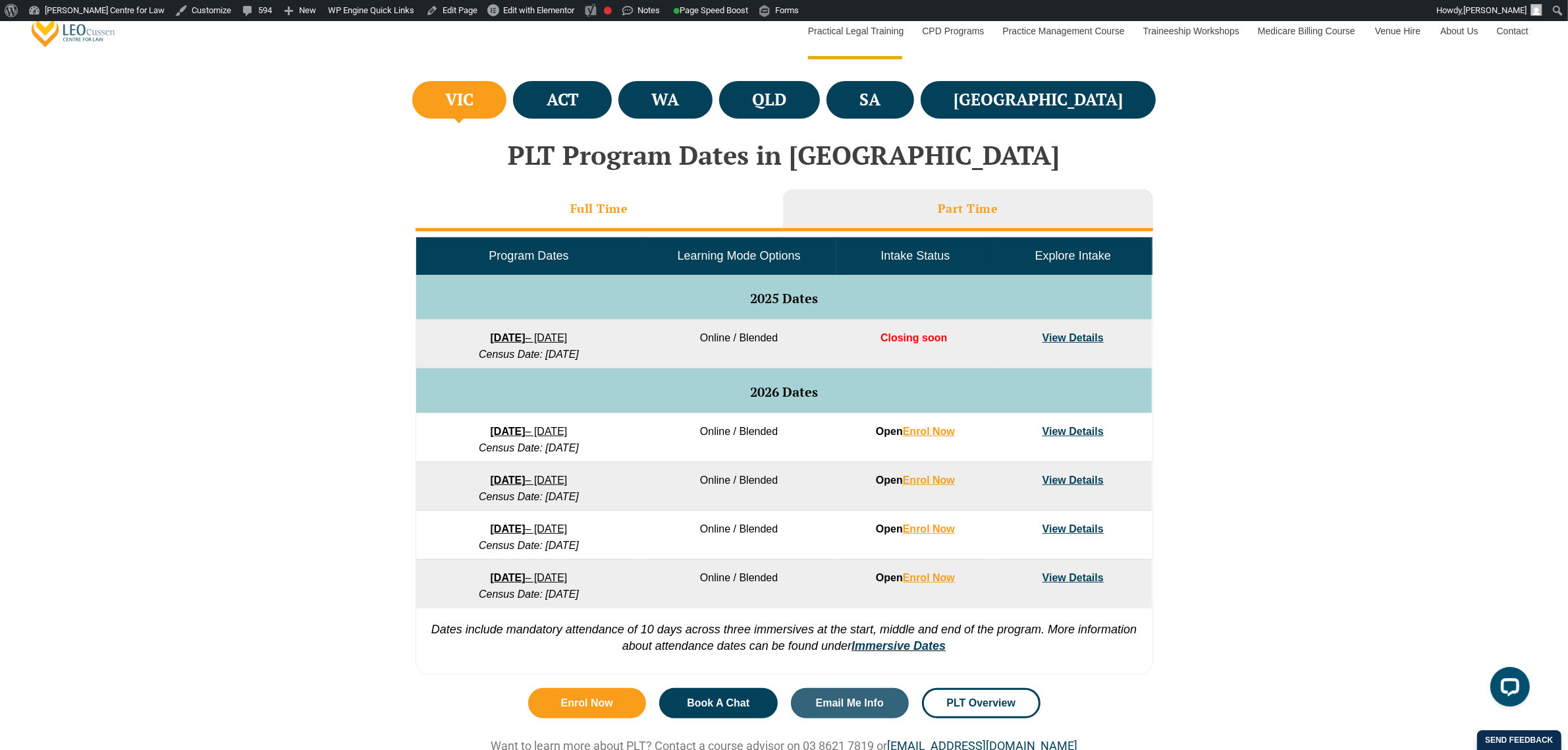
click at [647, 218] on li "Full Time" at bounding box center [599, 211] width 368 height 42
